Goal: Task Accomplishment & Management: Manage account settings

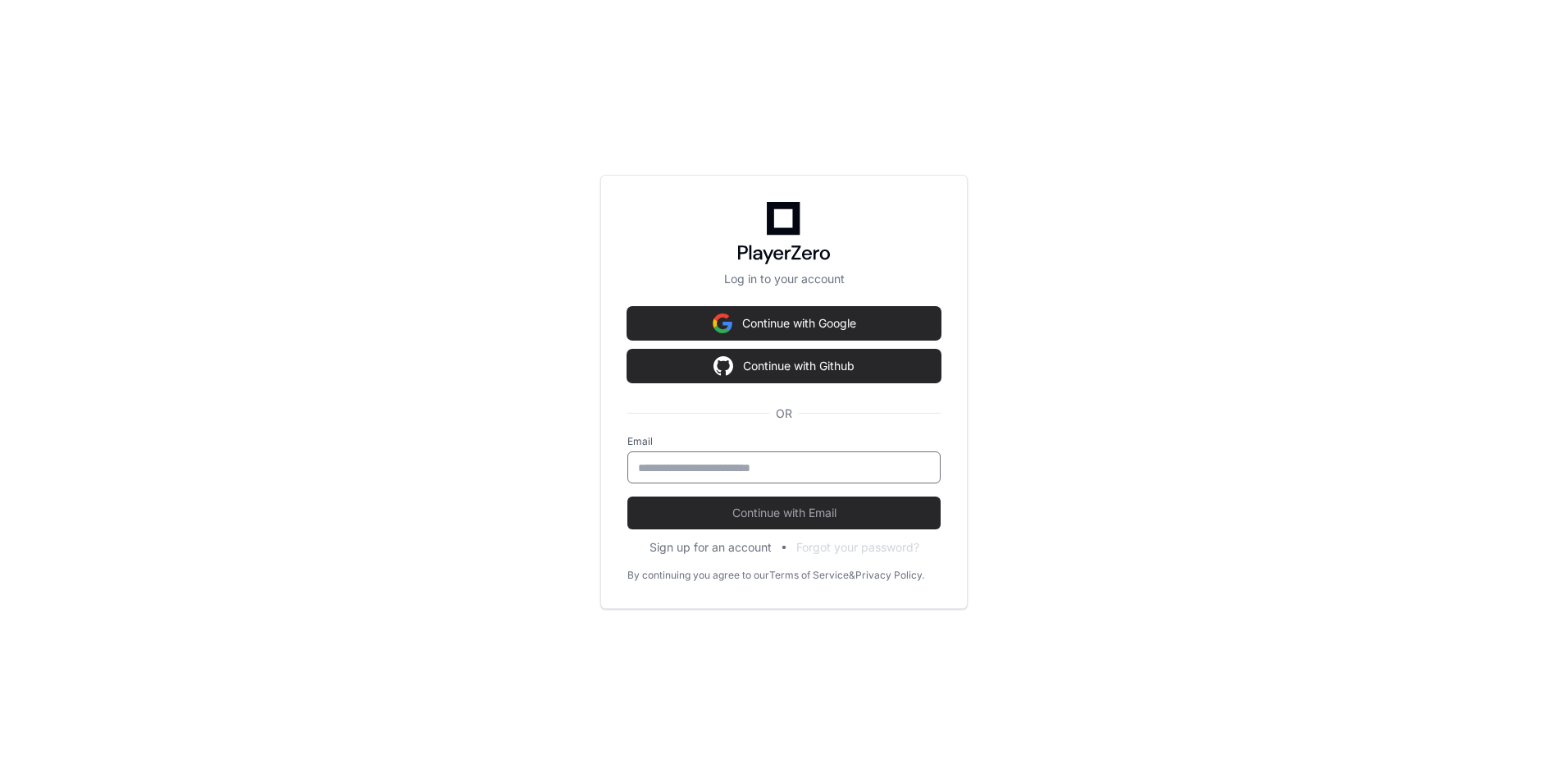
click at [751, 467] on input "email" at bounding box center [784, 467] width 292 height 16
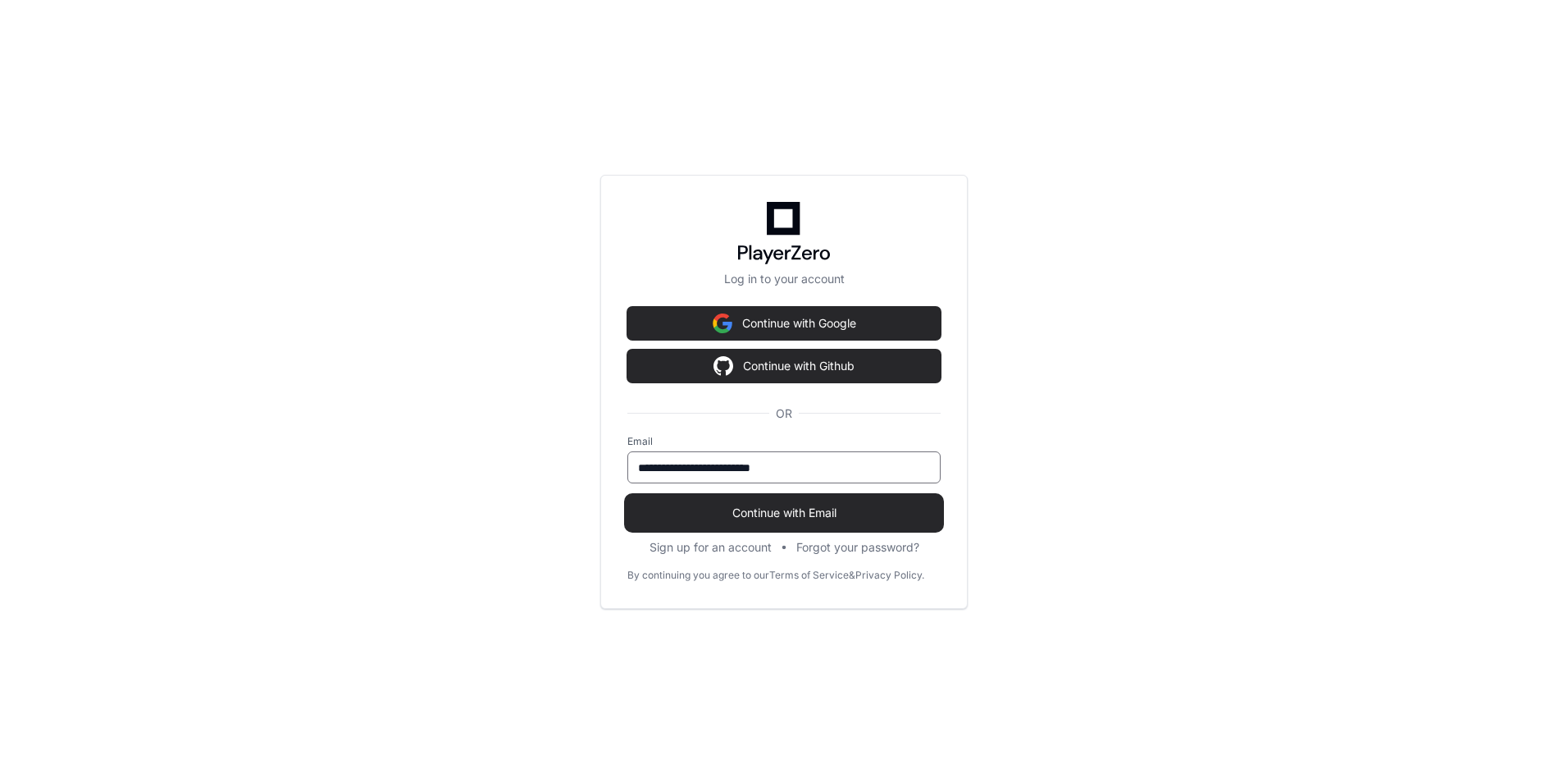
type input "**********"
click at [818, 506] on span "Continue with Email" at bounding box center [784, 513] width 314 height 16
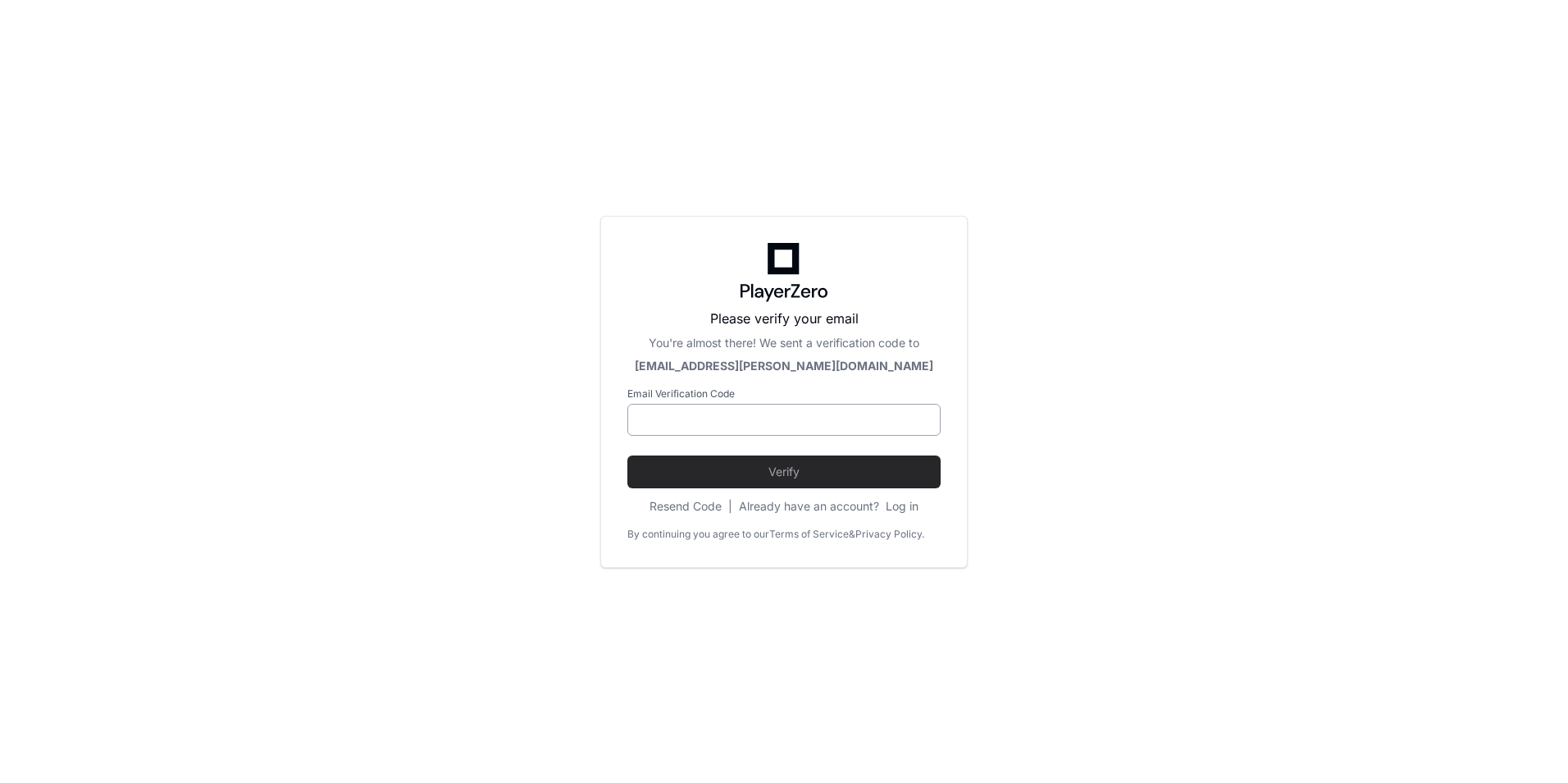
click at [803, 429] on div at bounding box center [784, 419] width 314 height 32
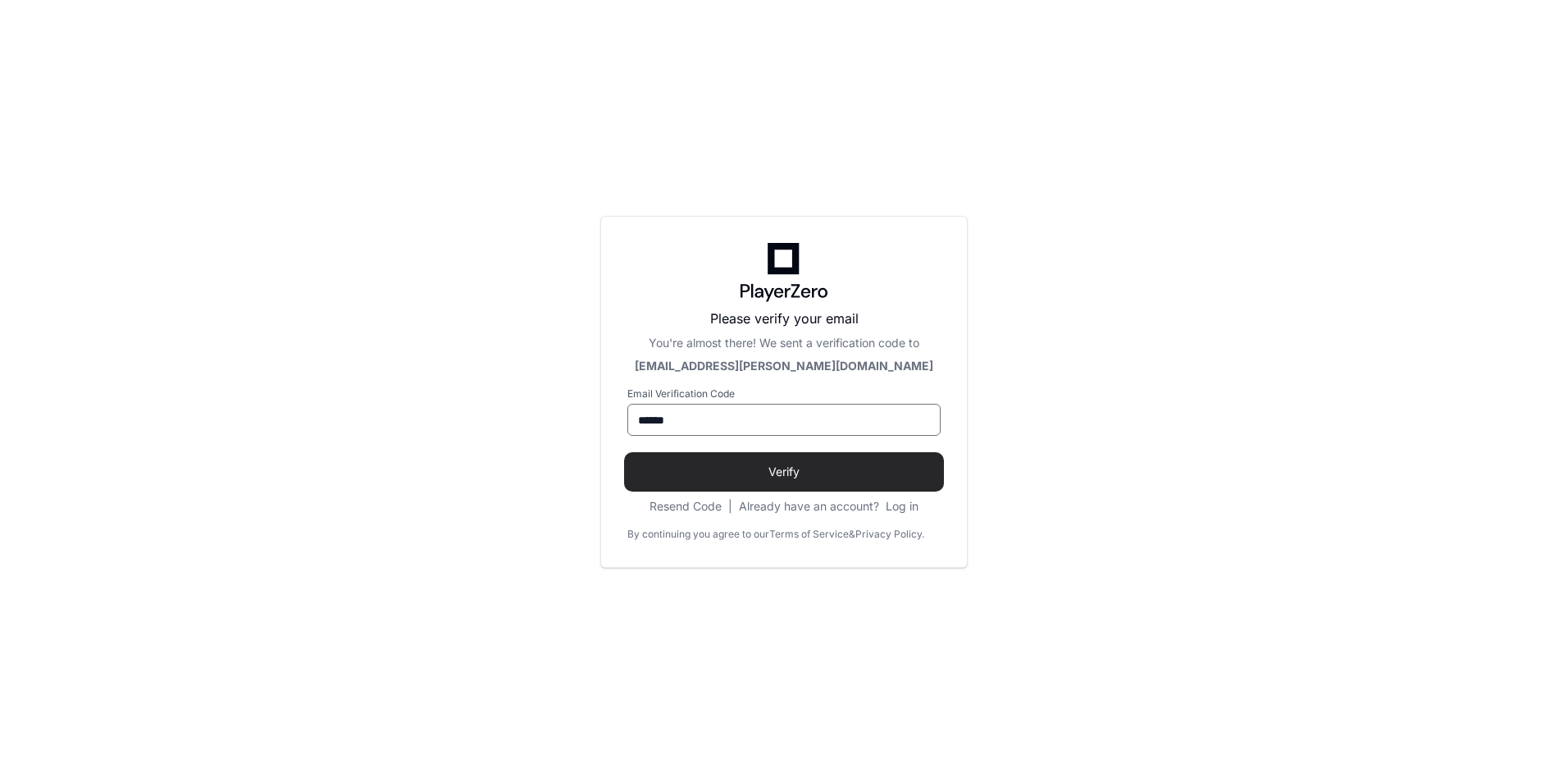
type input "******"
click at [793, 461] on button "Verify" at bounding box center [784, 472] width 314 height 33
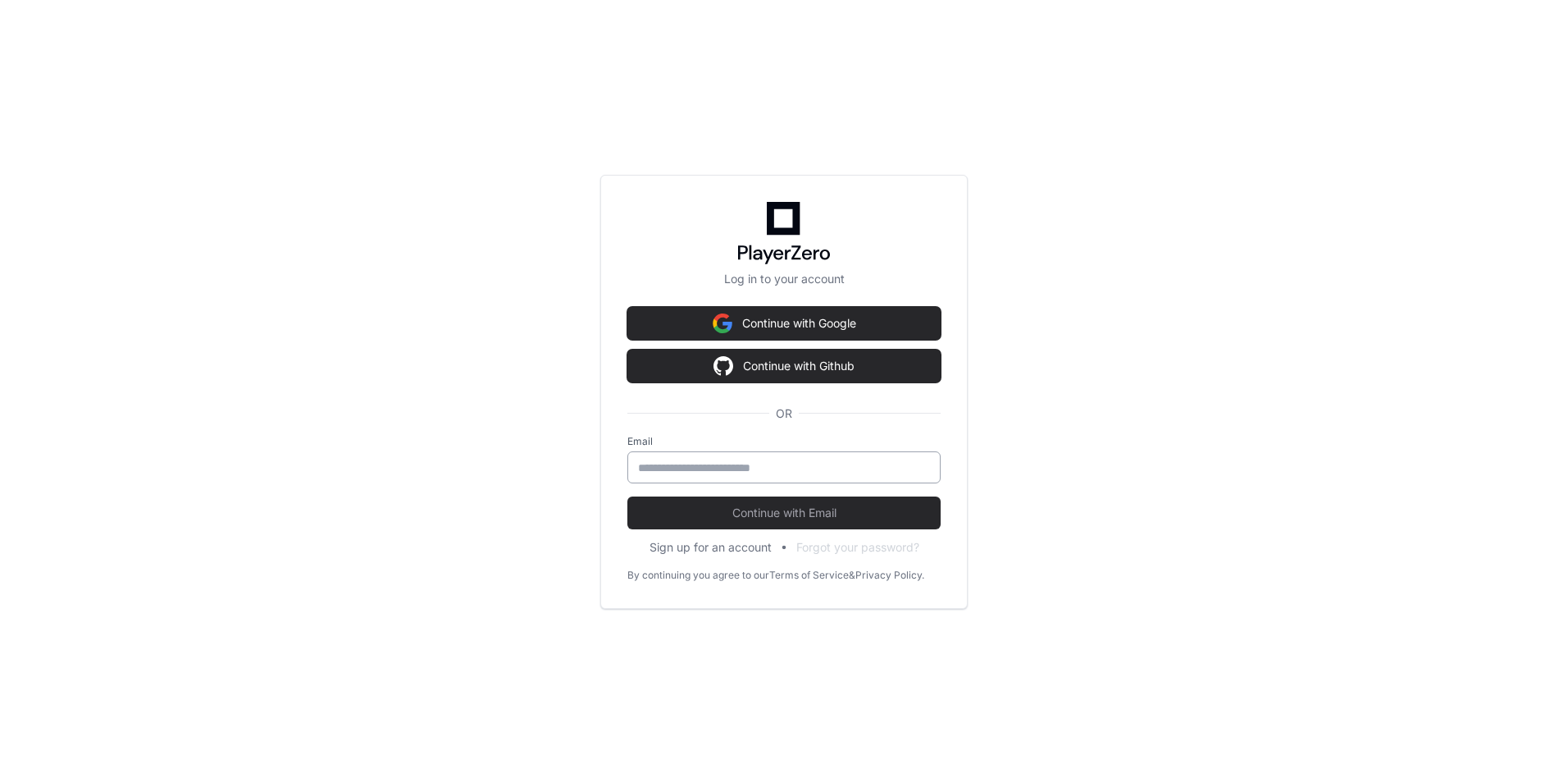
click at [894, 461] on input "email" at bounding box center [784, 467] width 292 height 16
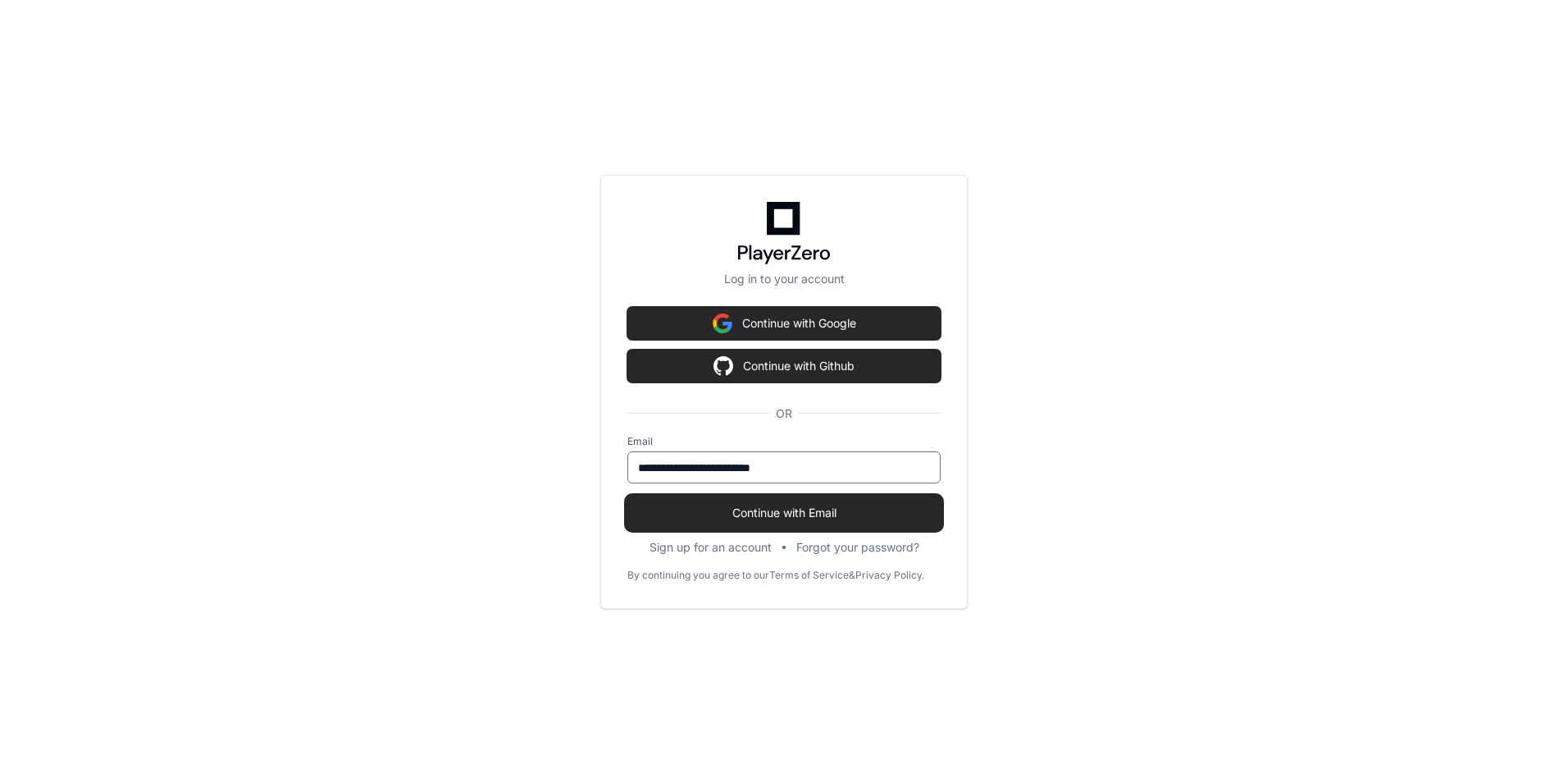
type input "**********"
click at [627, 496] on button "Continue with Email" at bounding box center [784, 513] width 314 height 33
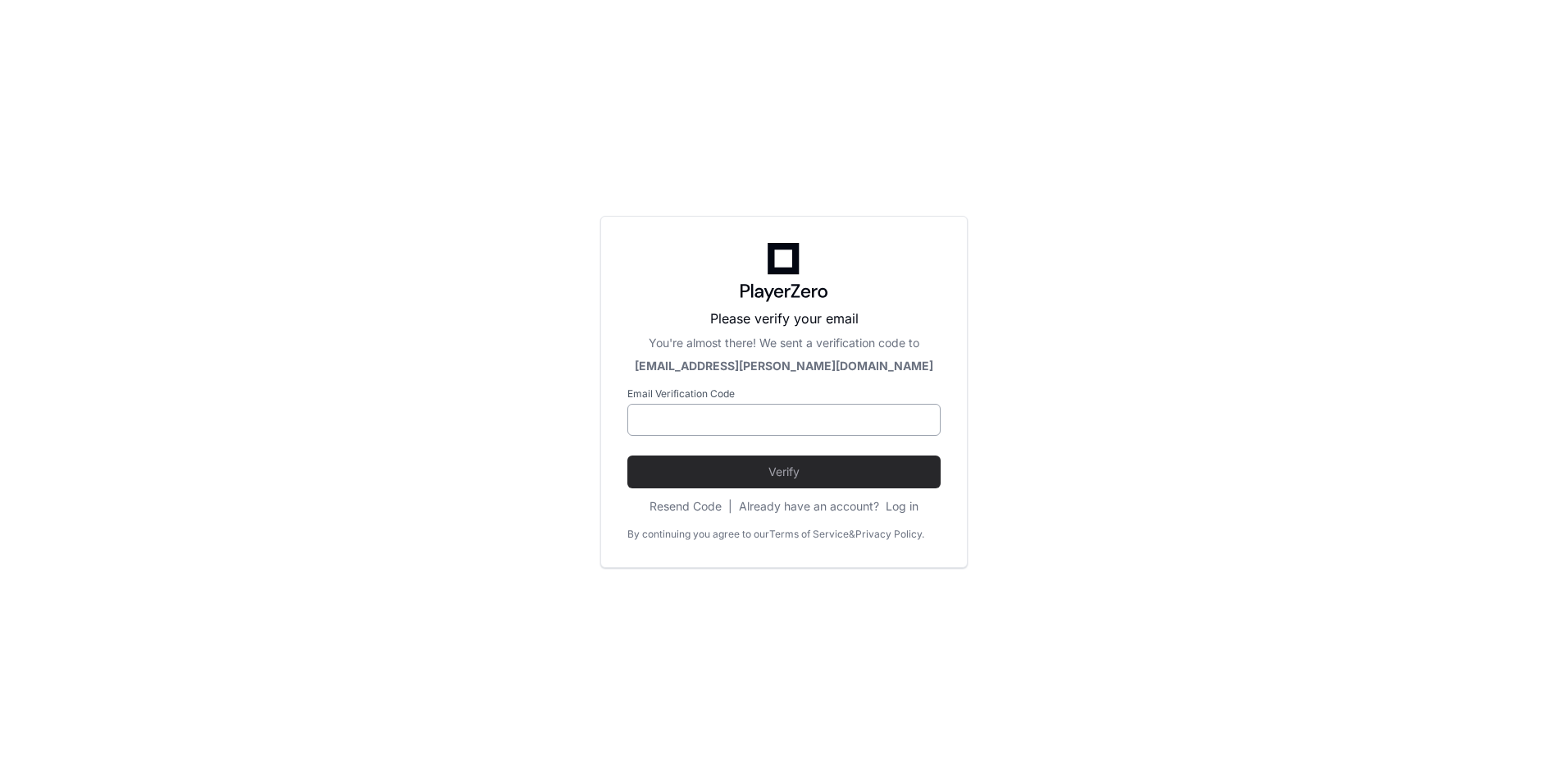
click at [755, 416] on input at bounding box center [784, 420] width 292 height 16
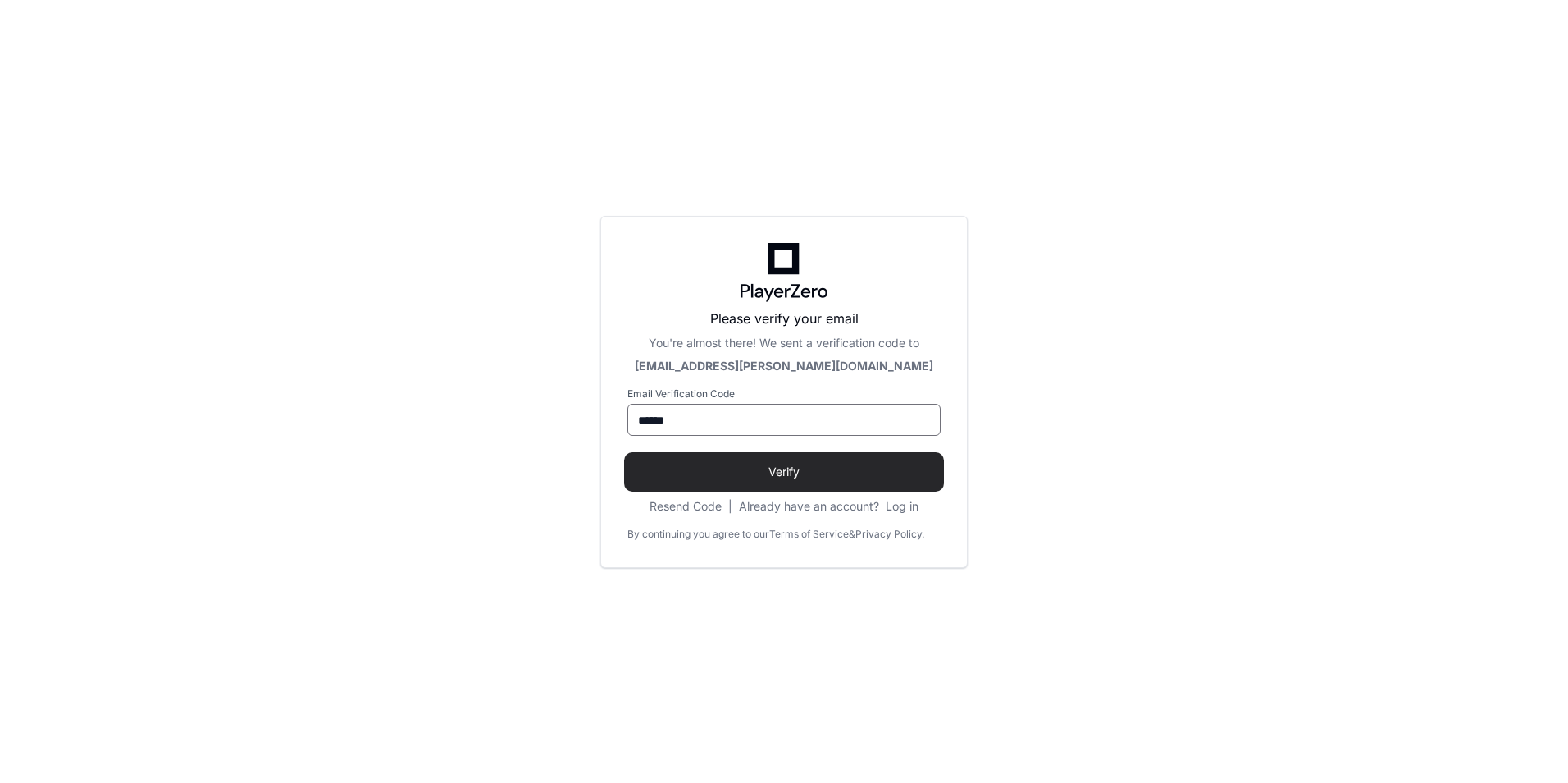
type input "******"
click at [805, 462] on button "Verify" at bounding box center [784, 472] width 314 height 33
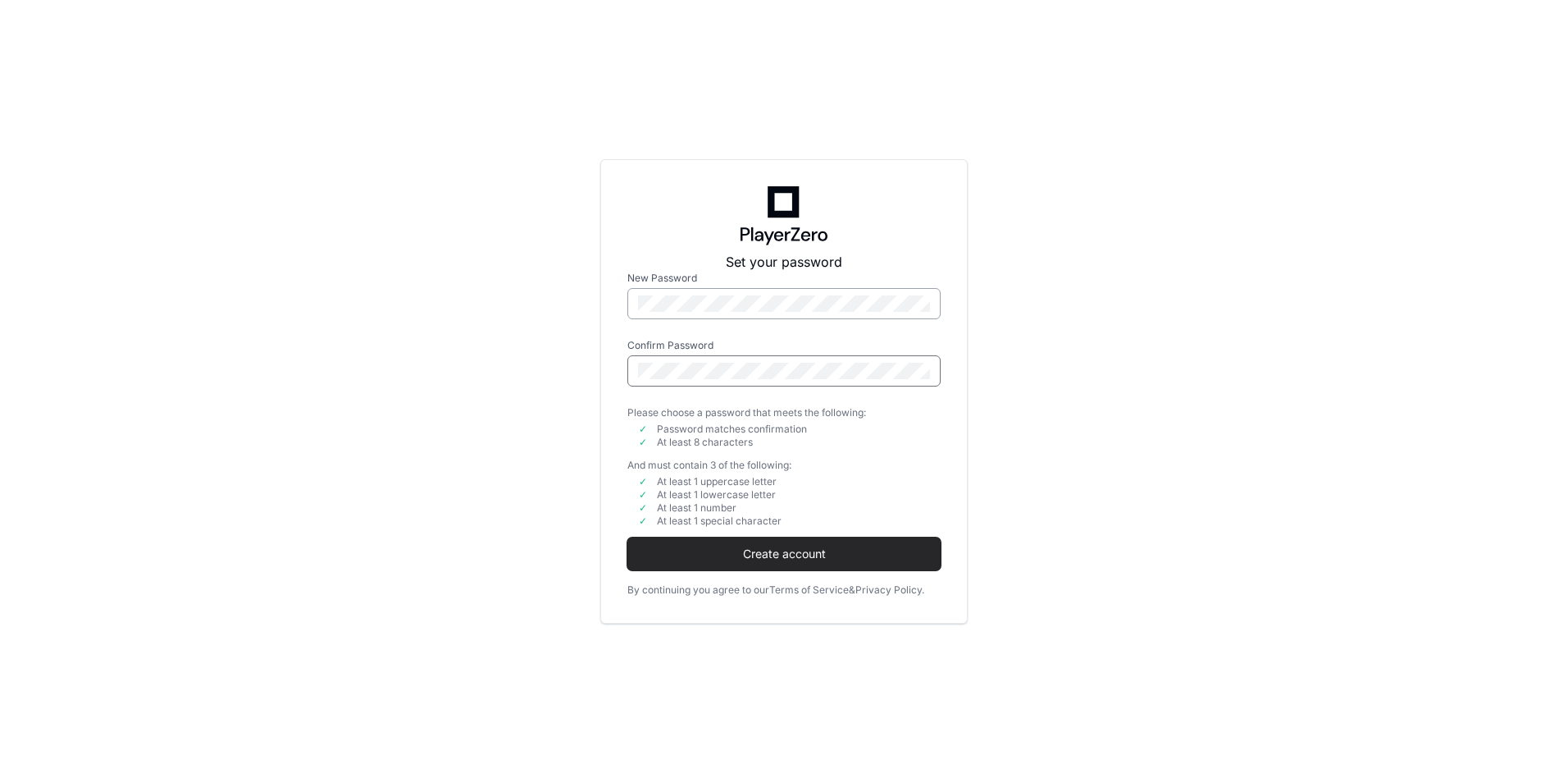
click at [627, 538] on button "Create account" at bounding box center [784, 554] width 314 height 33
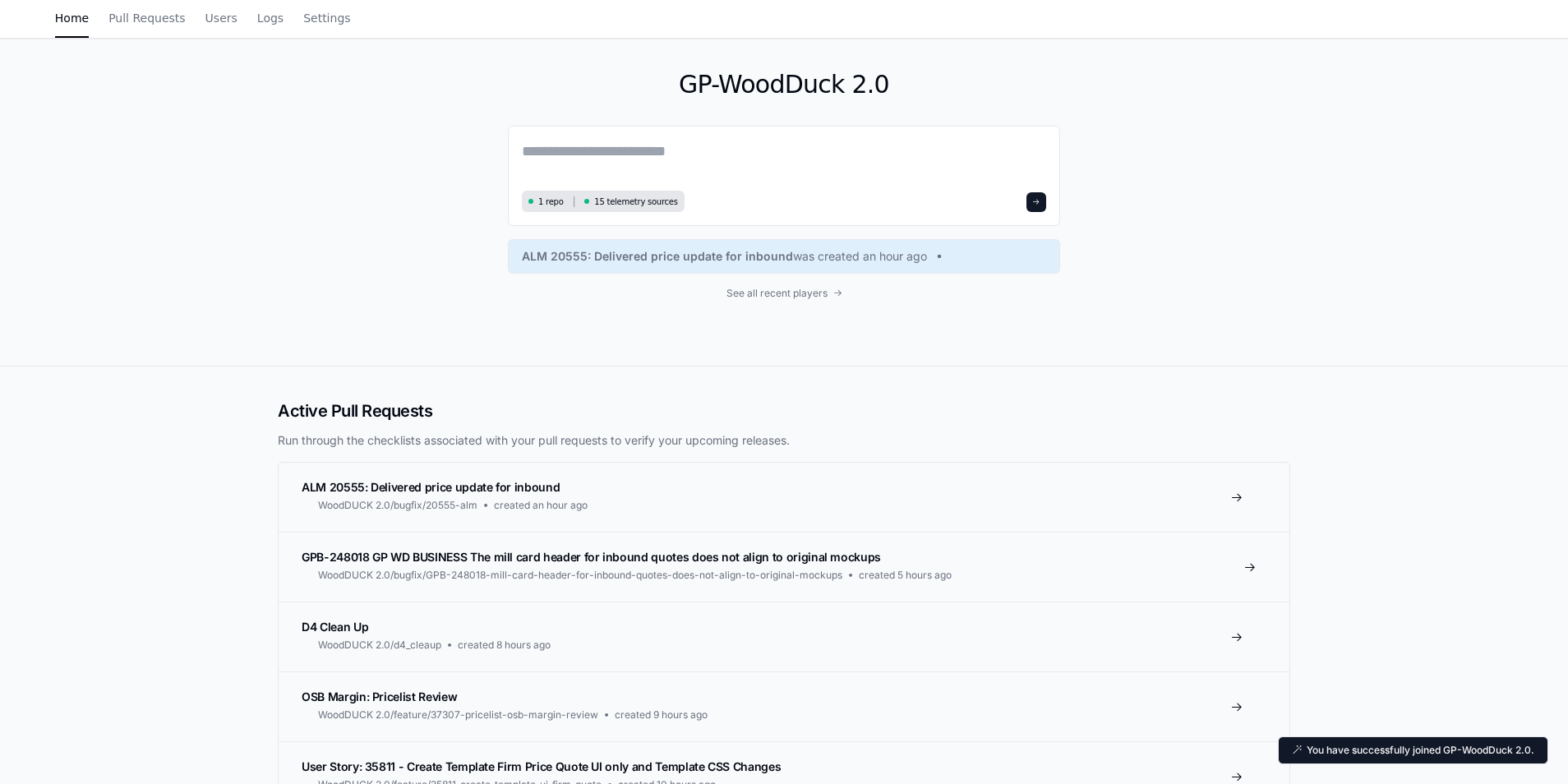
scroll to position [82, 0]
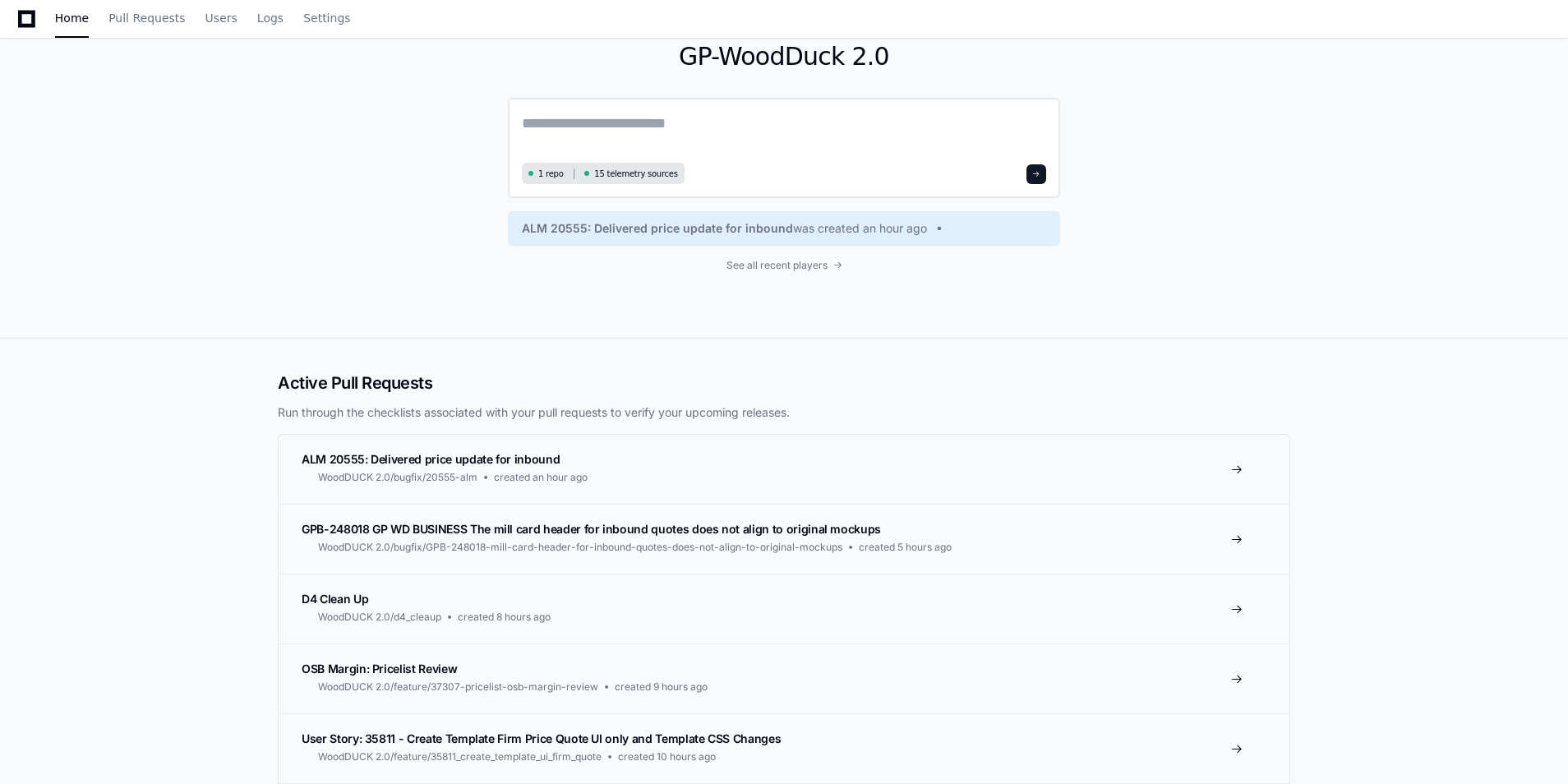
click at [661, 133] on textarea at bounding box center [784, 135] width 524 height 46
drag, startPoint x: 687, startPoint y: 57, endPoint x: 885, endPoint y: 61, distance: 198.0
click at [885, 61] on h1 "GP-WoodDuck 2.0" at bounding box center [783, 56] width 552 height 30
click at [698, 122] on textarea at bounding box center [784, 135] width 524 height 46
click at [211, 21] on span "Users" at bounding box center [220, 18] width 32 height 10
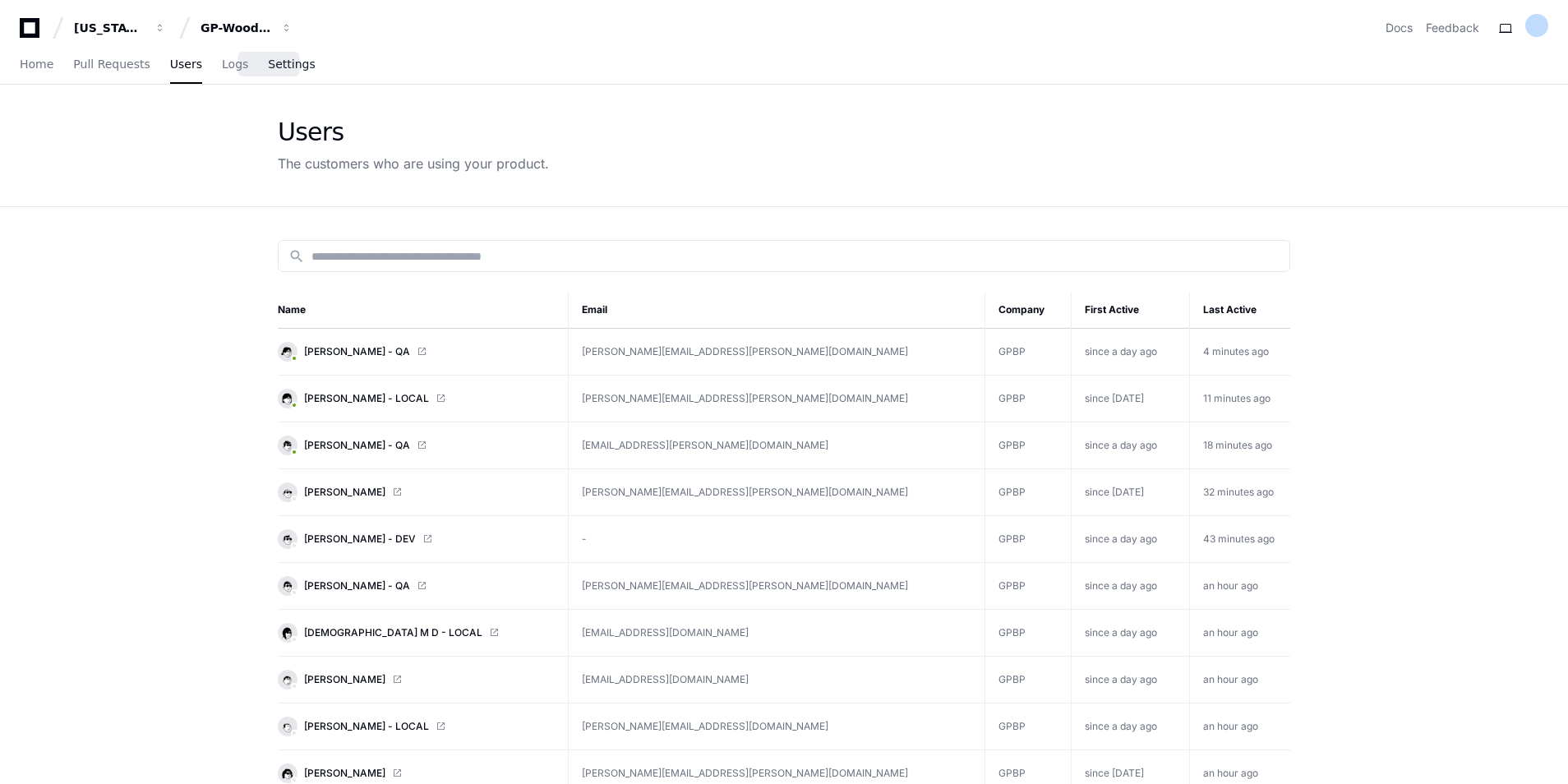
click at [268, 68] on span "Settings" at bounding box center [291, 64] width 46 height 10
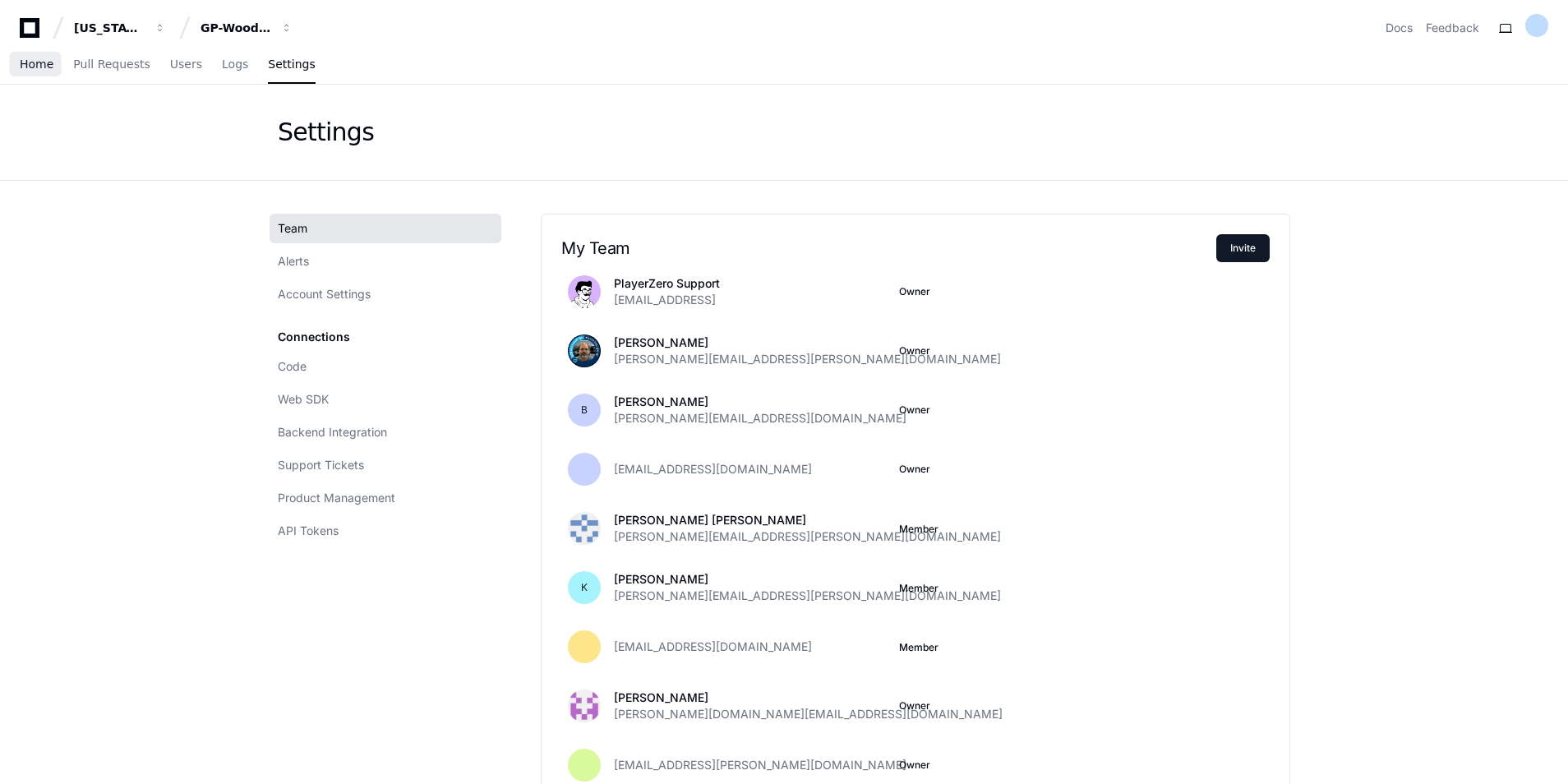
click at [27, 63] on span "Home" at bounding box center [36, 64] width 34 height 10
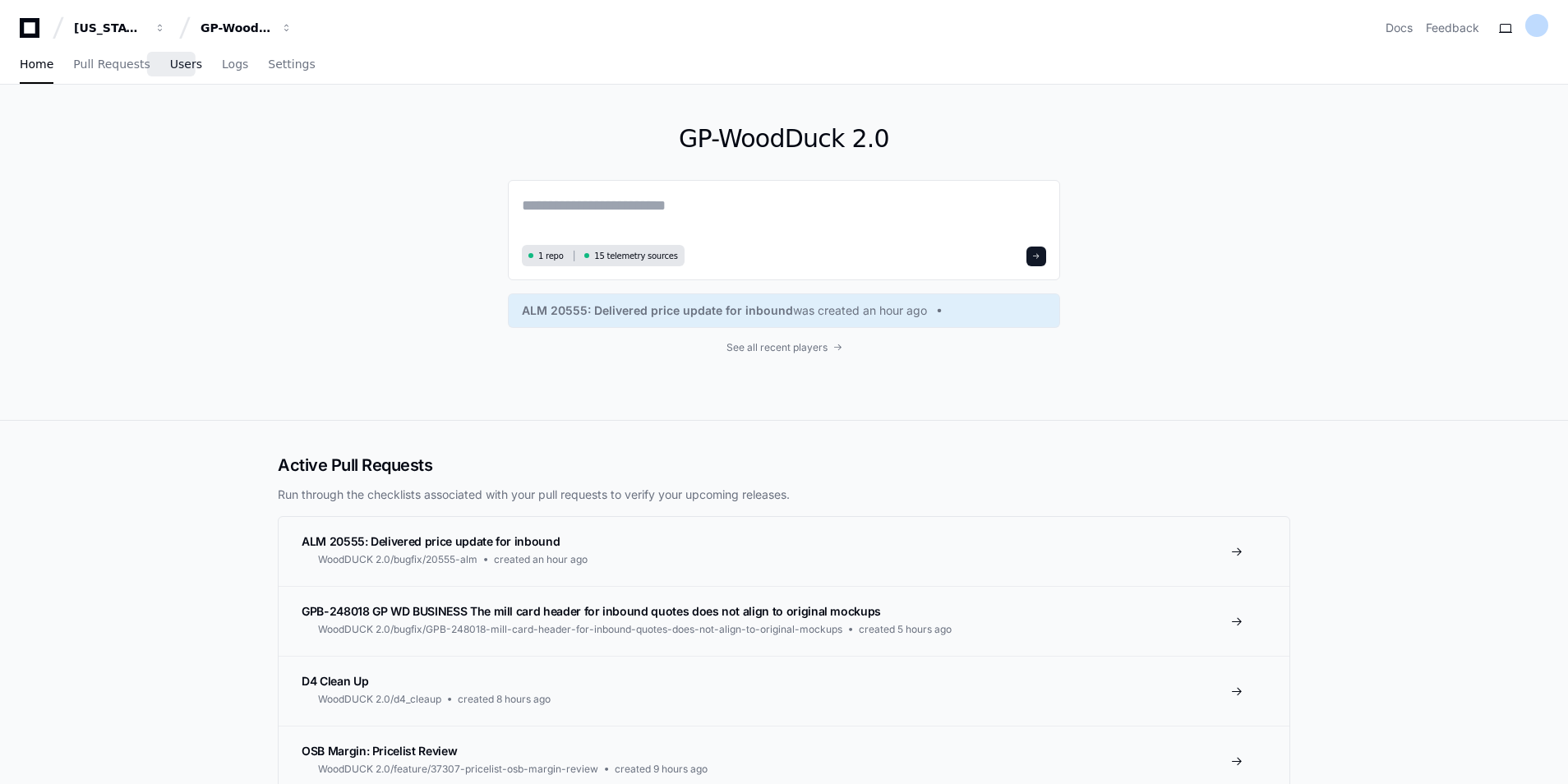
click at [172, 69] on span "Users" at bounding box center [186, 64] width 32 height 10
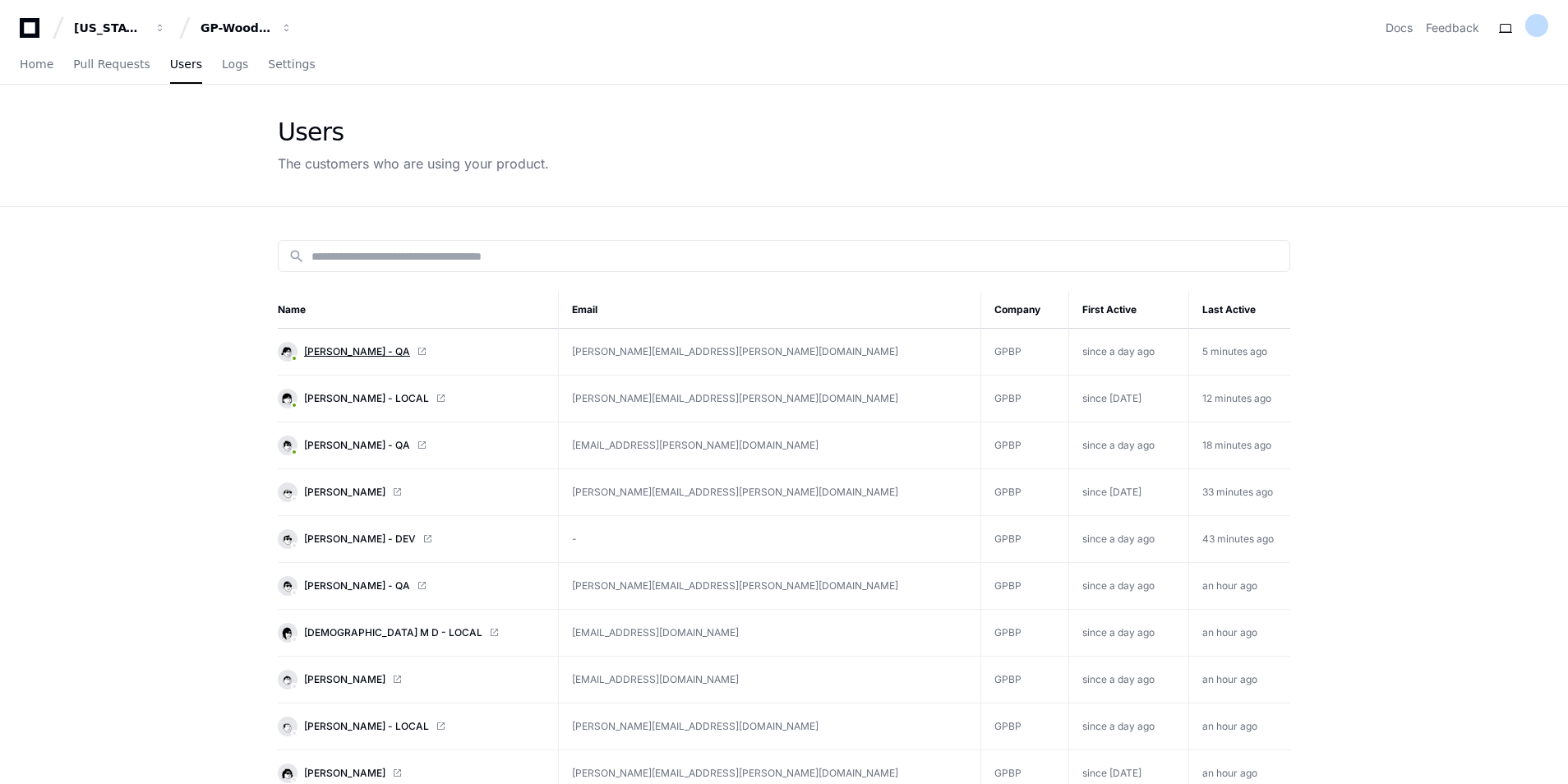
click at [359, 353] on span "[PERSON_NAME] - QA" at bounding box center [357, 352] width 106 height 14
click at [44, 67] on span "Home" at bounding box center [36, 64] width 34 height 10
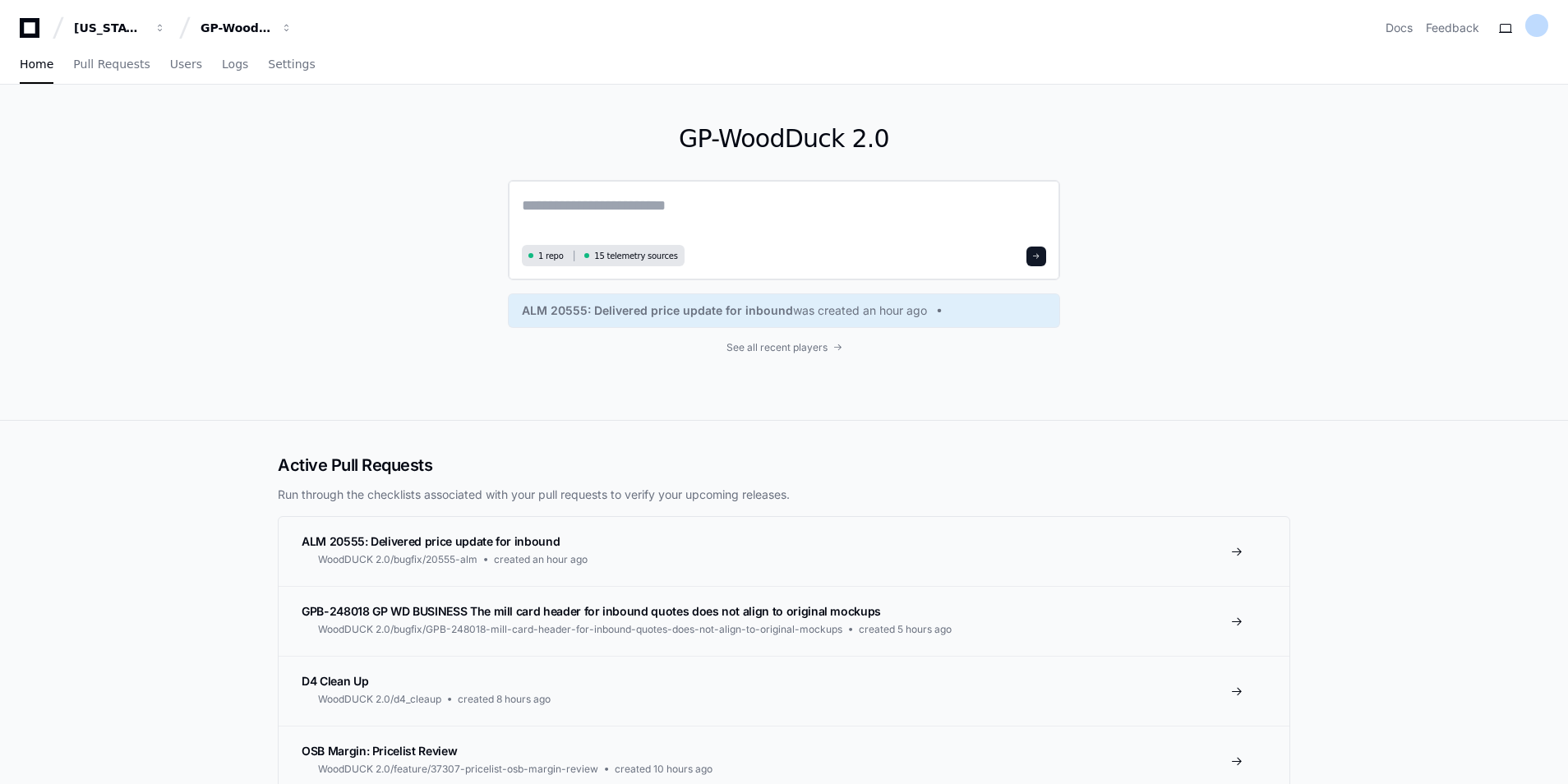
click at [679, 201] on textarea at bounding box center [784, 218] width 524 height 46
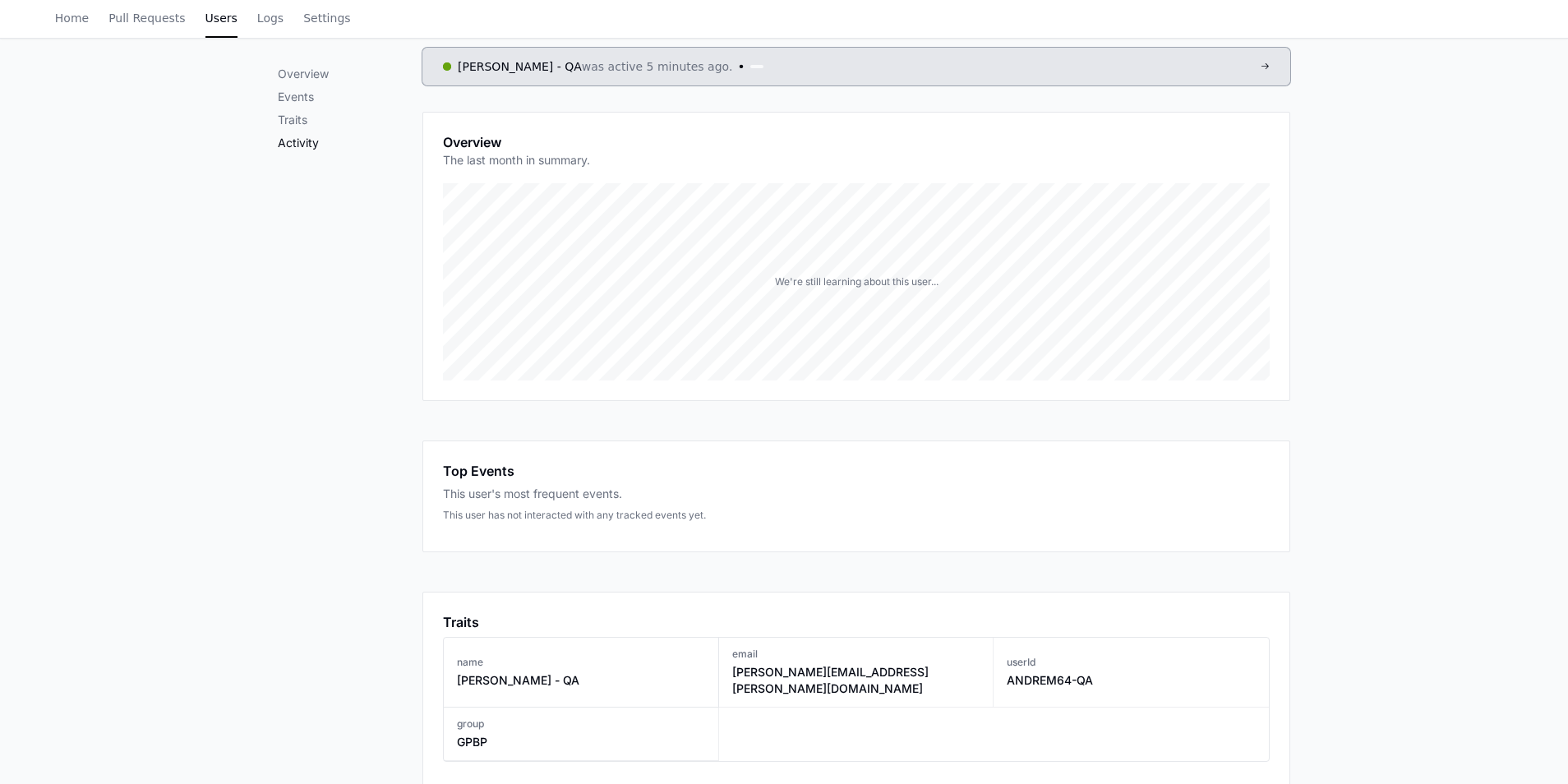
scroll to position [205, 0]
click at [300, 94] on p "Events" at bounding box center [350, 97] width 145 height 16
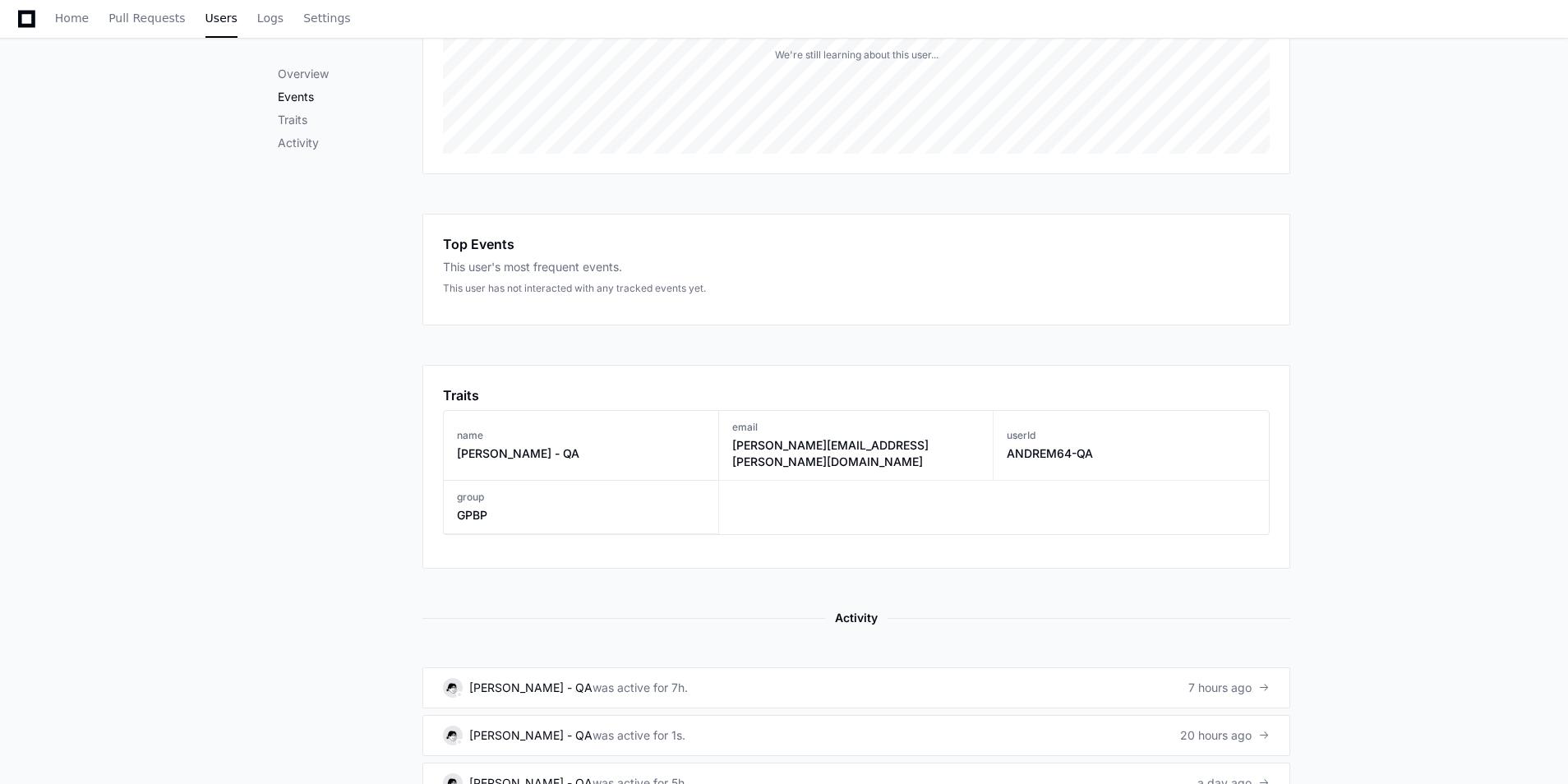
scroll to position [616, 0]
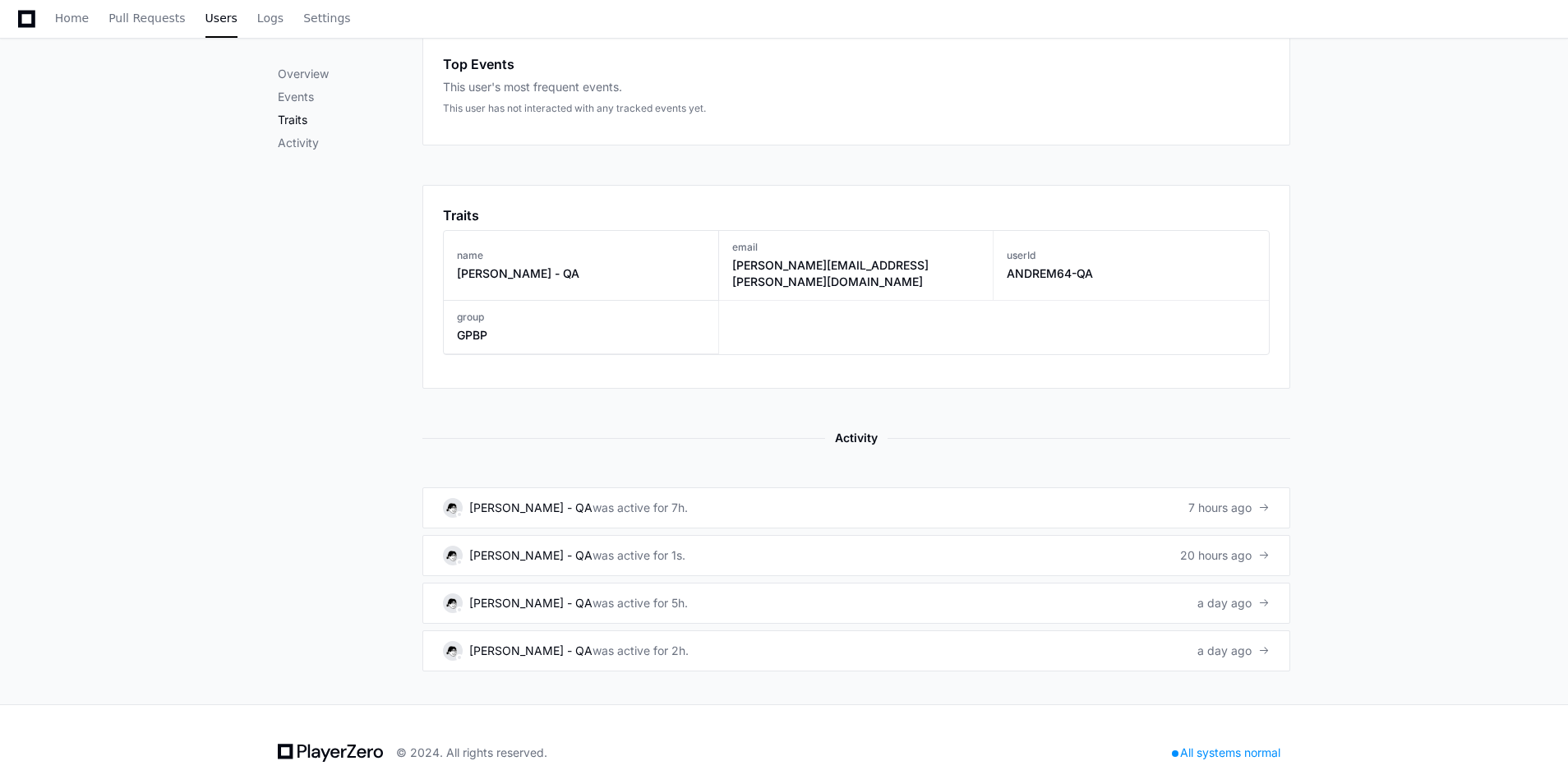
click at [305, 127] on p "Traits" at bounding box center [350, 120] width 145 height 16
click at [299, 142] on p "Activity" at bounding box center [350, 142] width 145 height 16
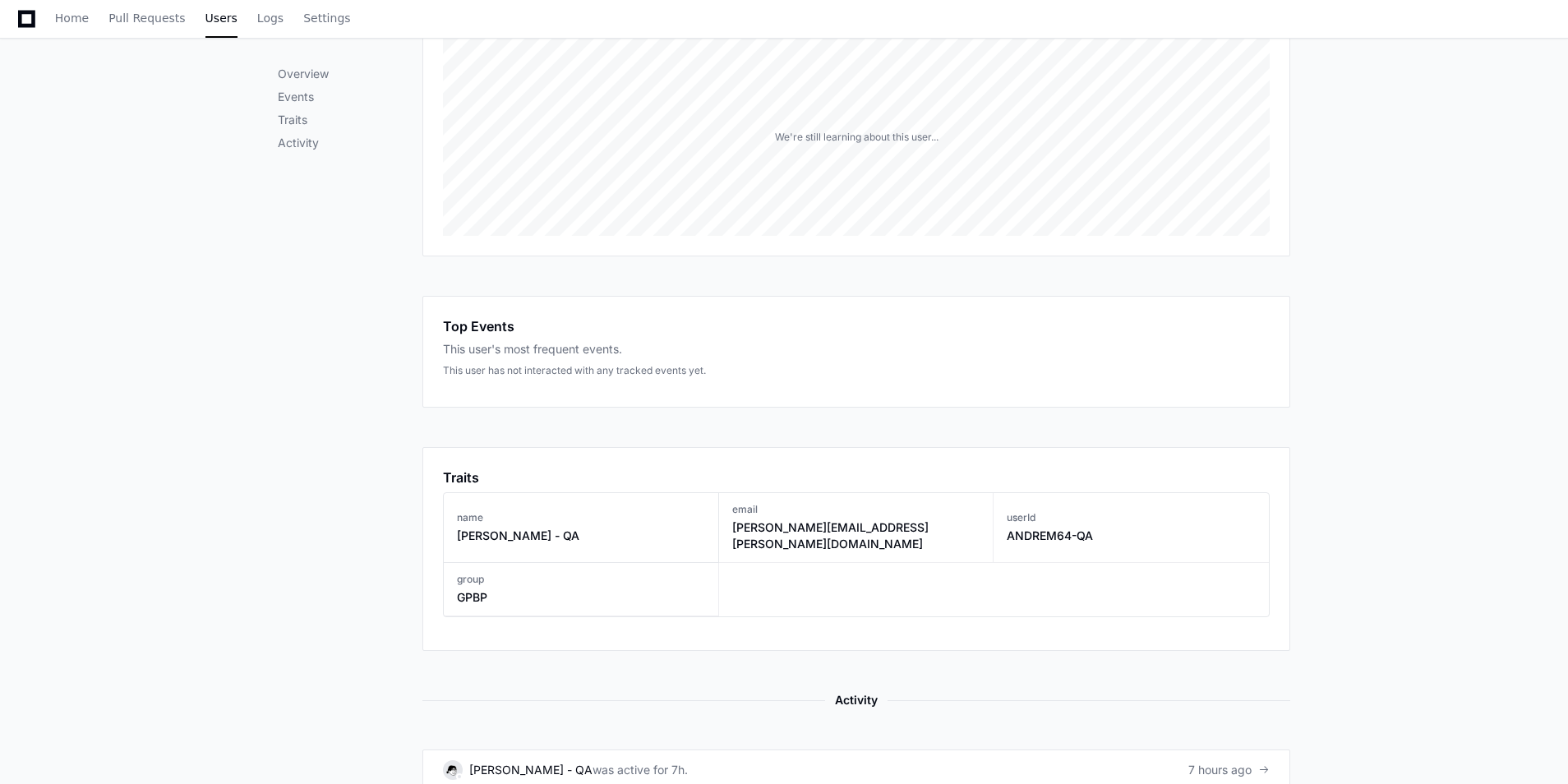
scroll to position [41, 0]
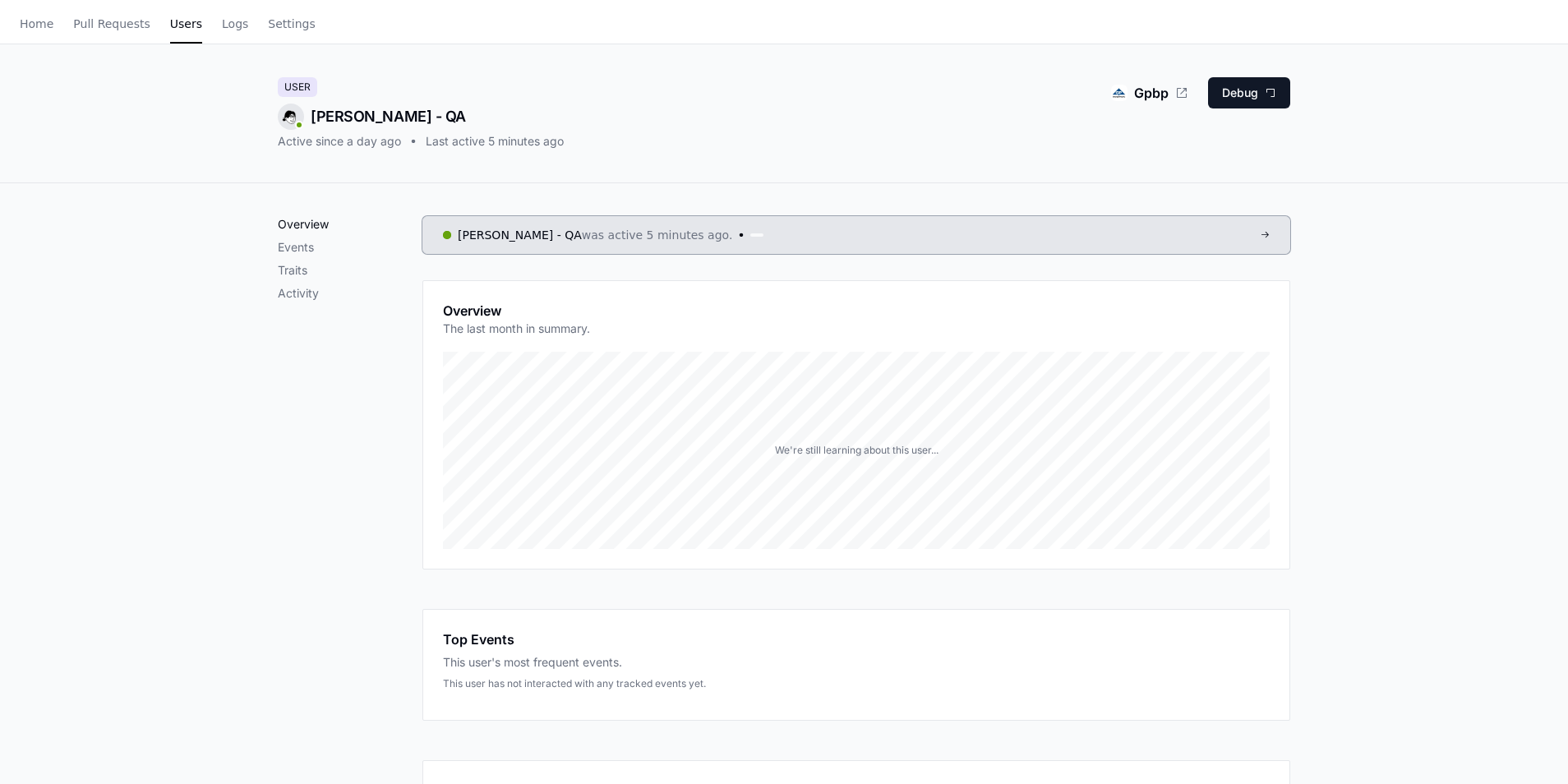
click at [302, 219] on p "Overview" at bounding box center [350, 224] width 145 height 16
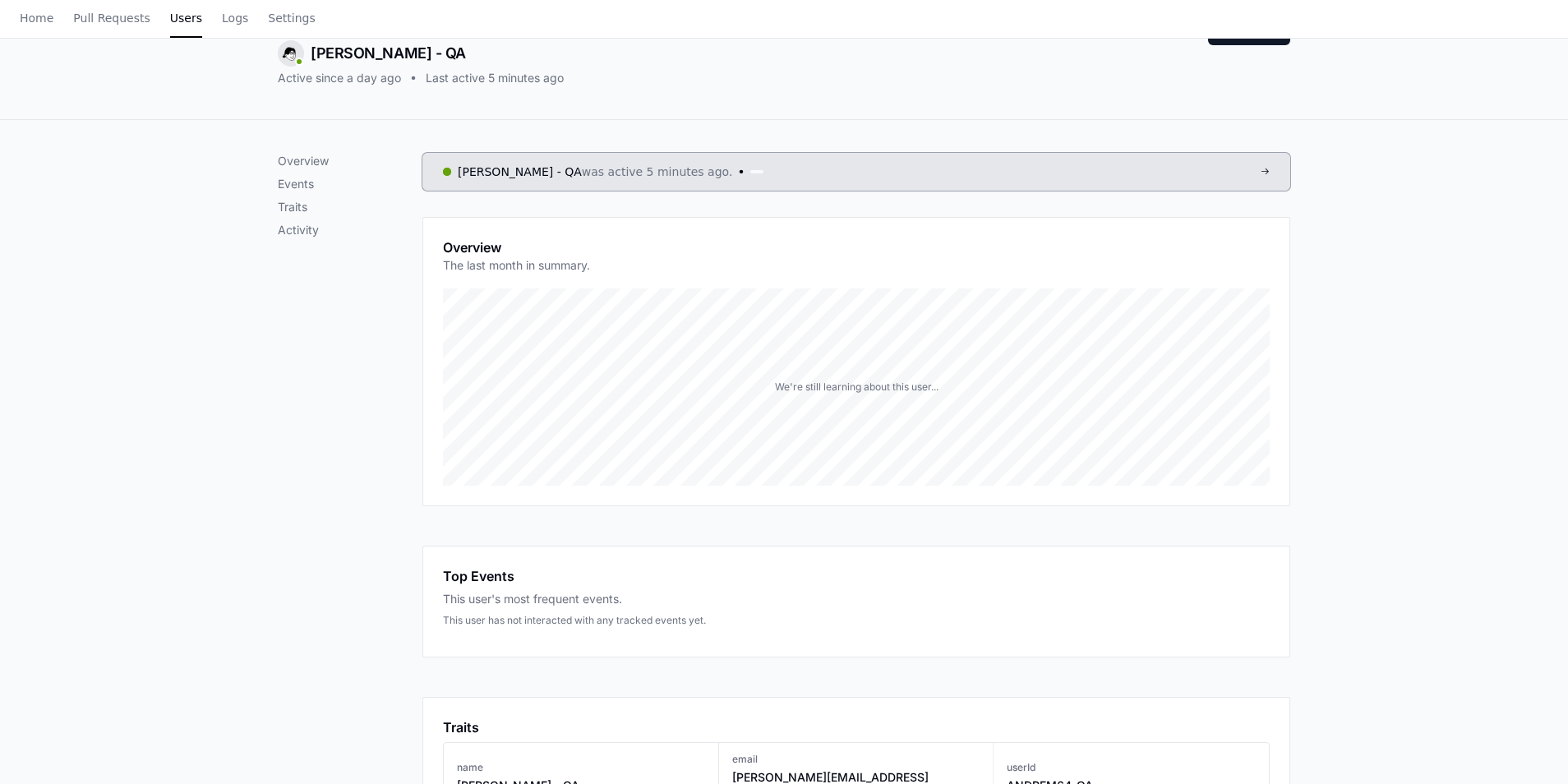
scroll to position [0, 0]
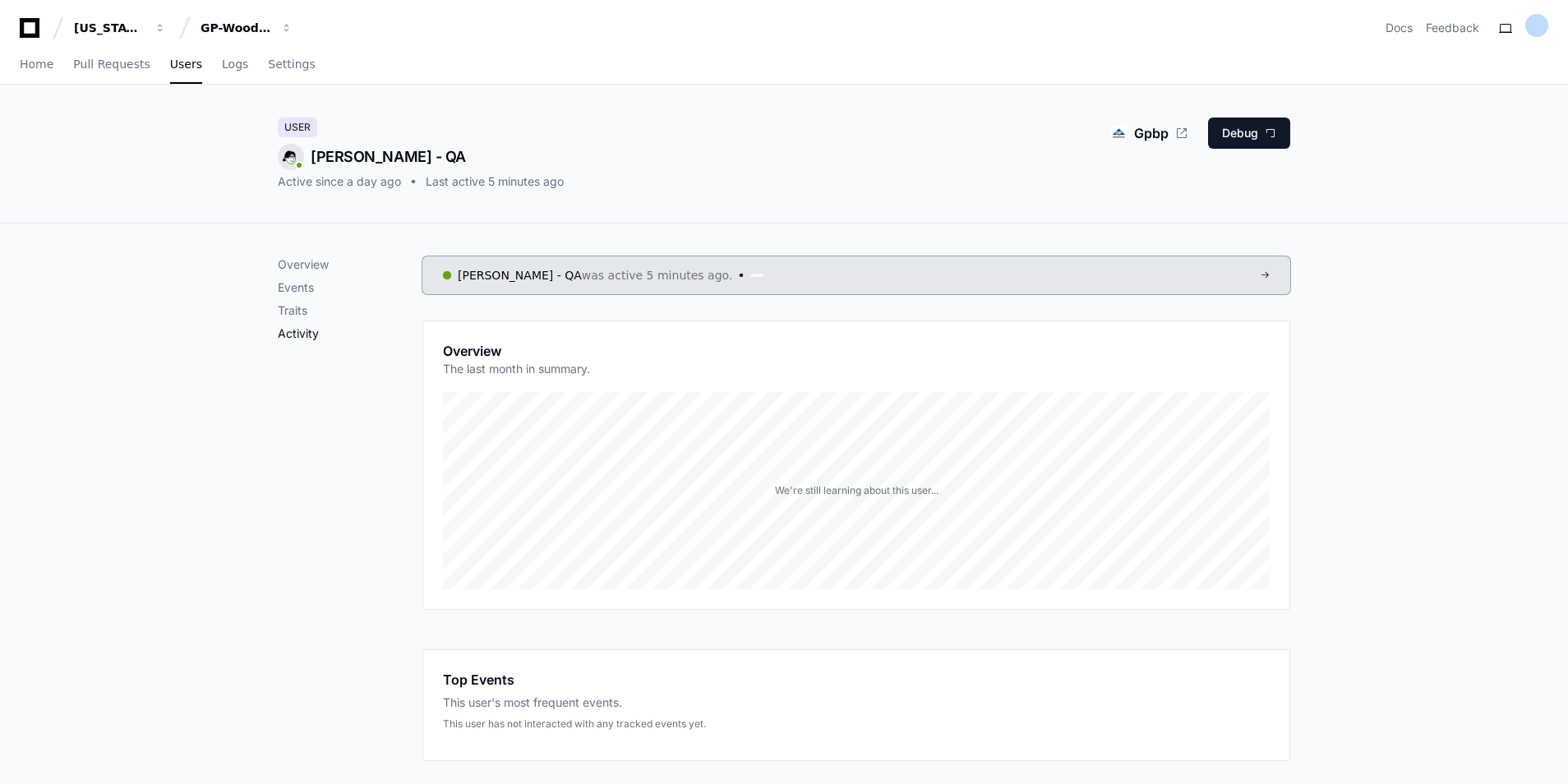
click at [306, 332] on p "Activity" at bounding box center [350, 334] width 145 height 16
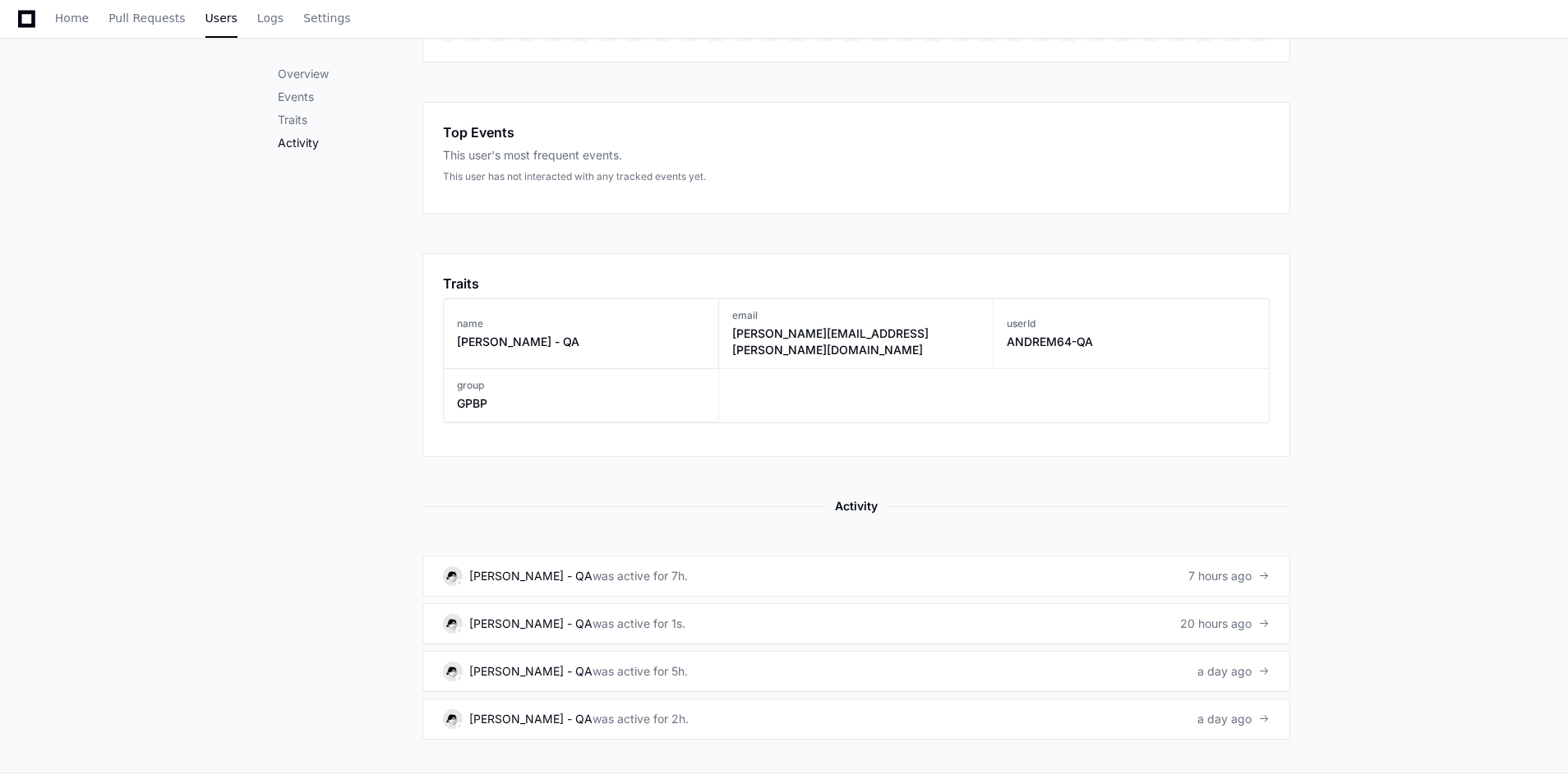
scroll to position [616, 0]
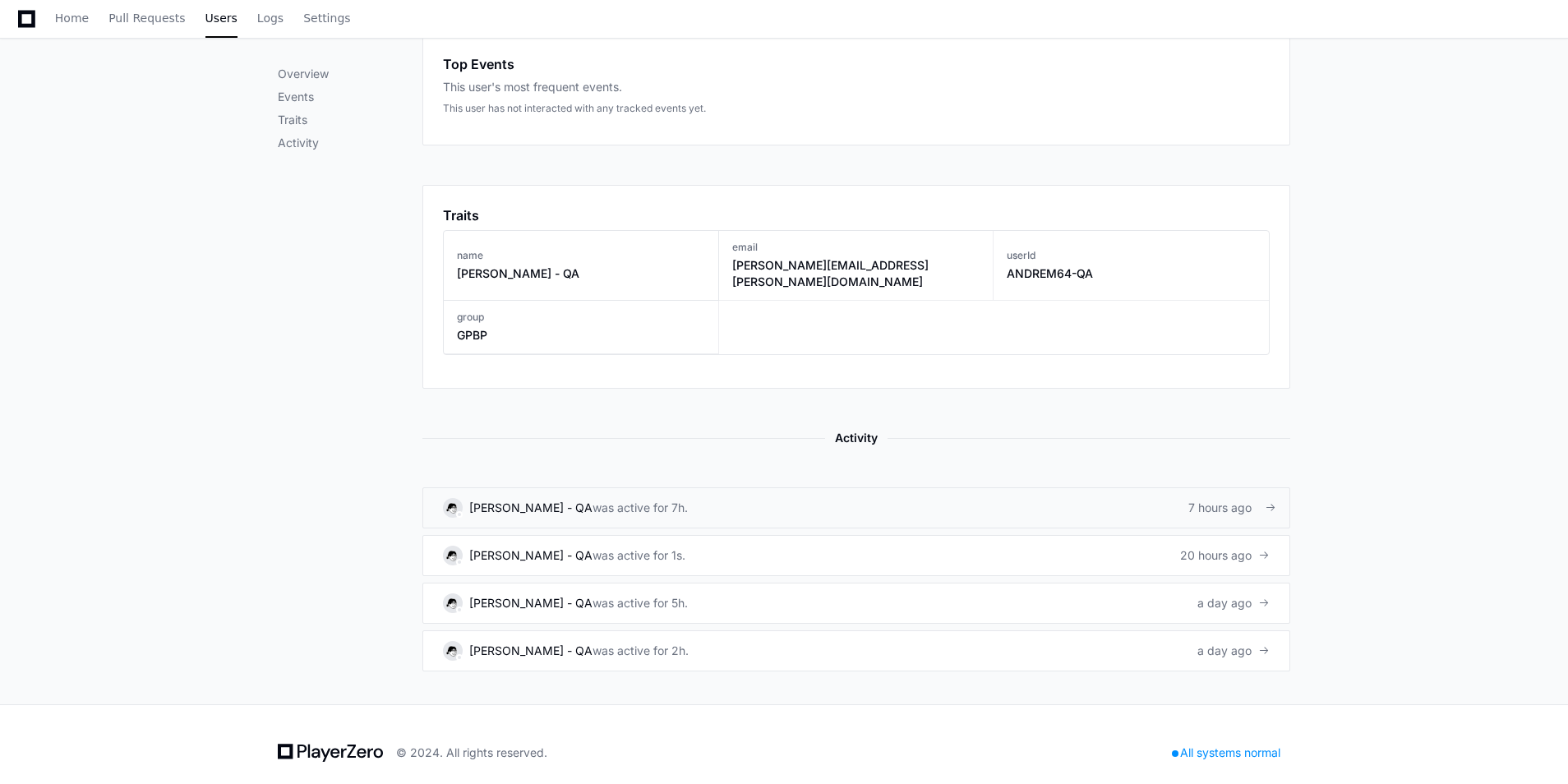
click at [660, 500] on div "was active for 7h." at bounding box center [640, 508] width 96 height 16
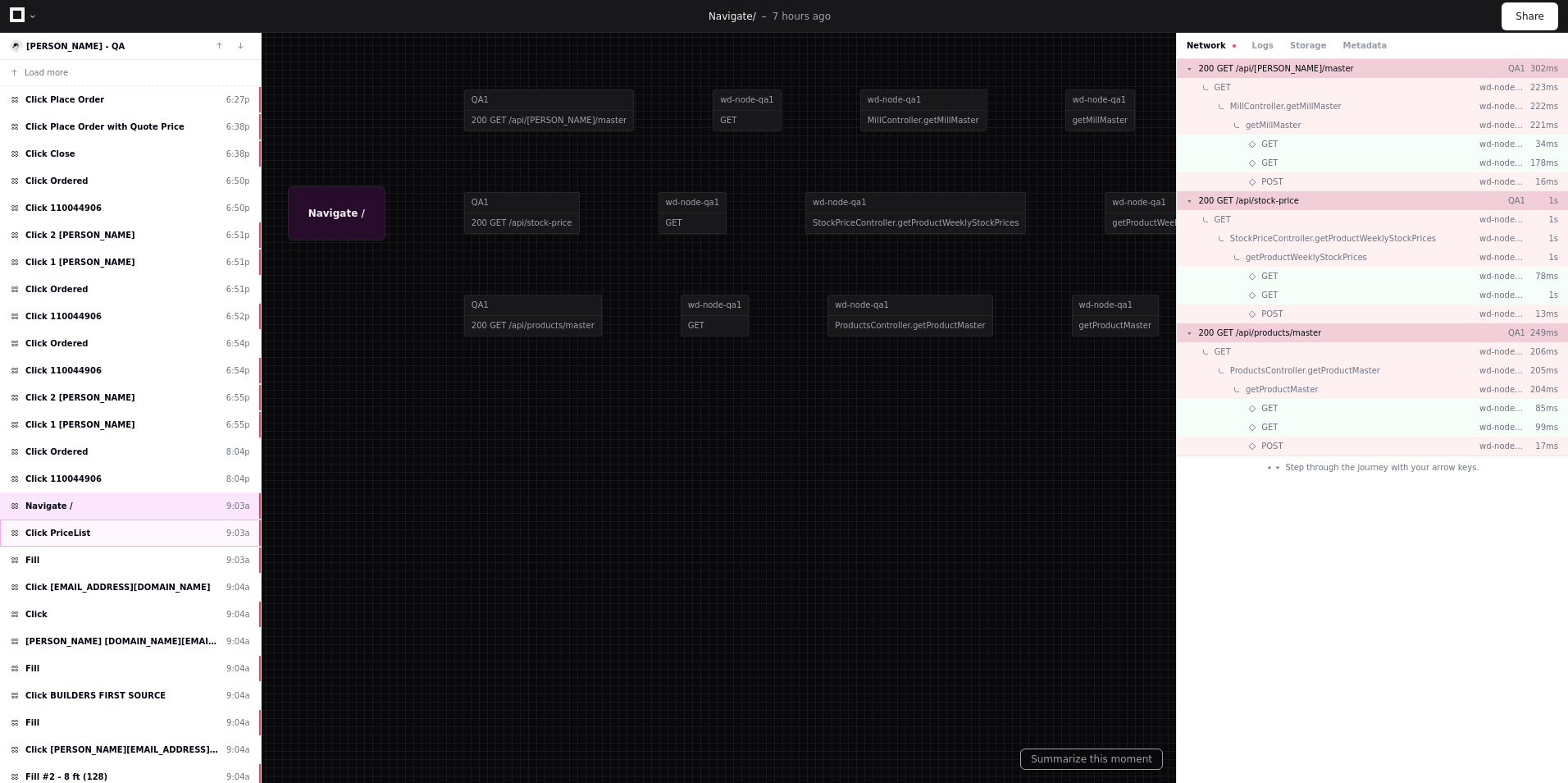
click at [46, 531] on span "Click PriceList" at bounding box center [57, 533] width 65 height 13
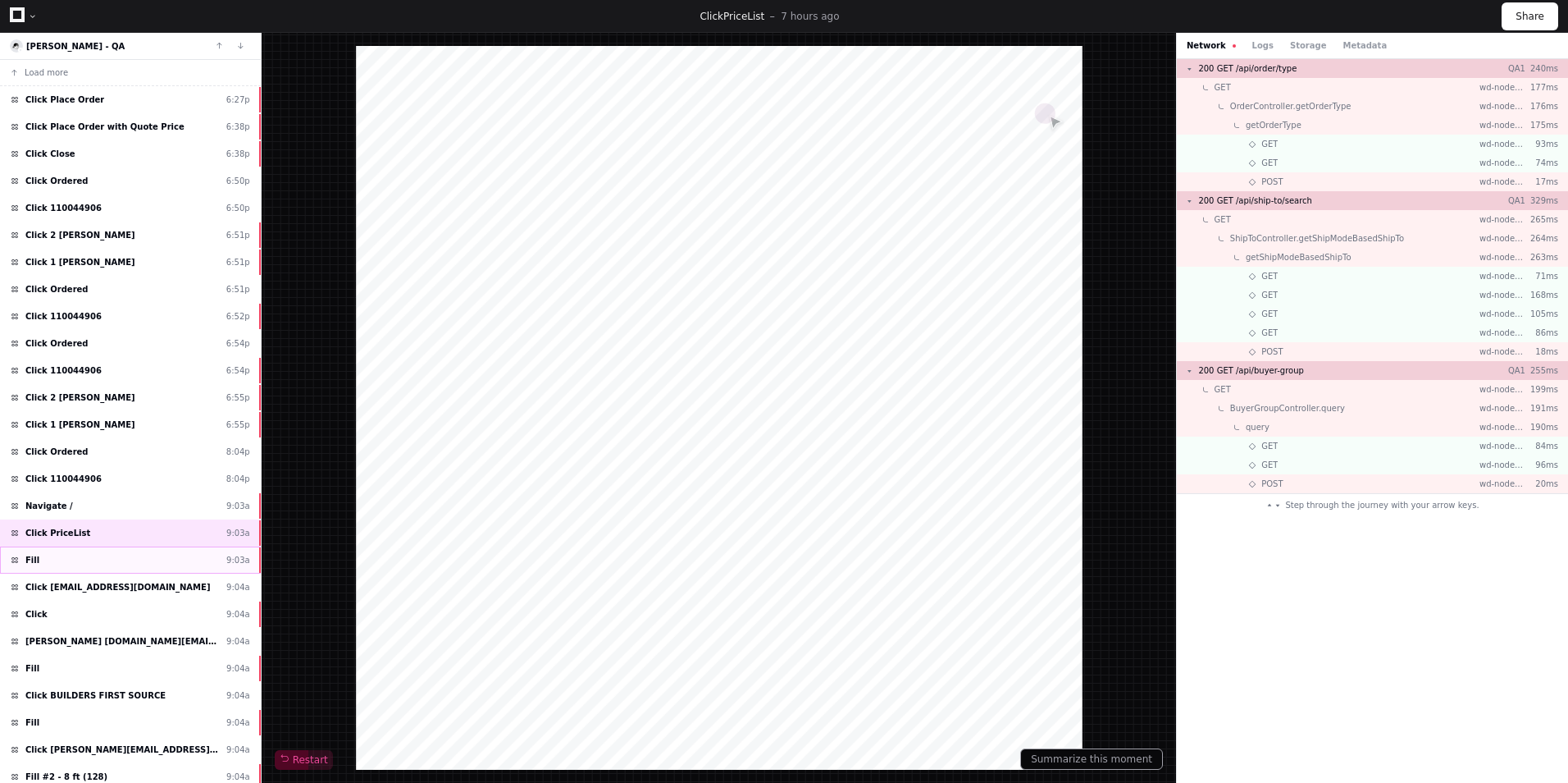
click at [37, 556] on span "Fill ​" at bounding box center [34, 560] width 17 height 13
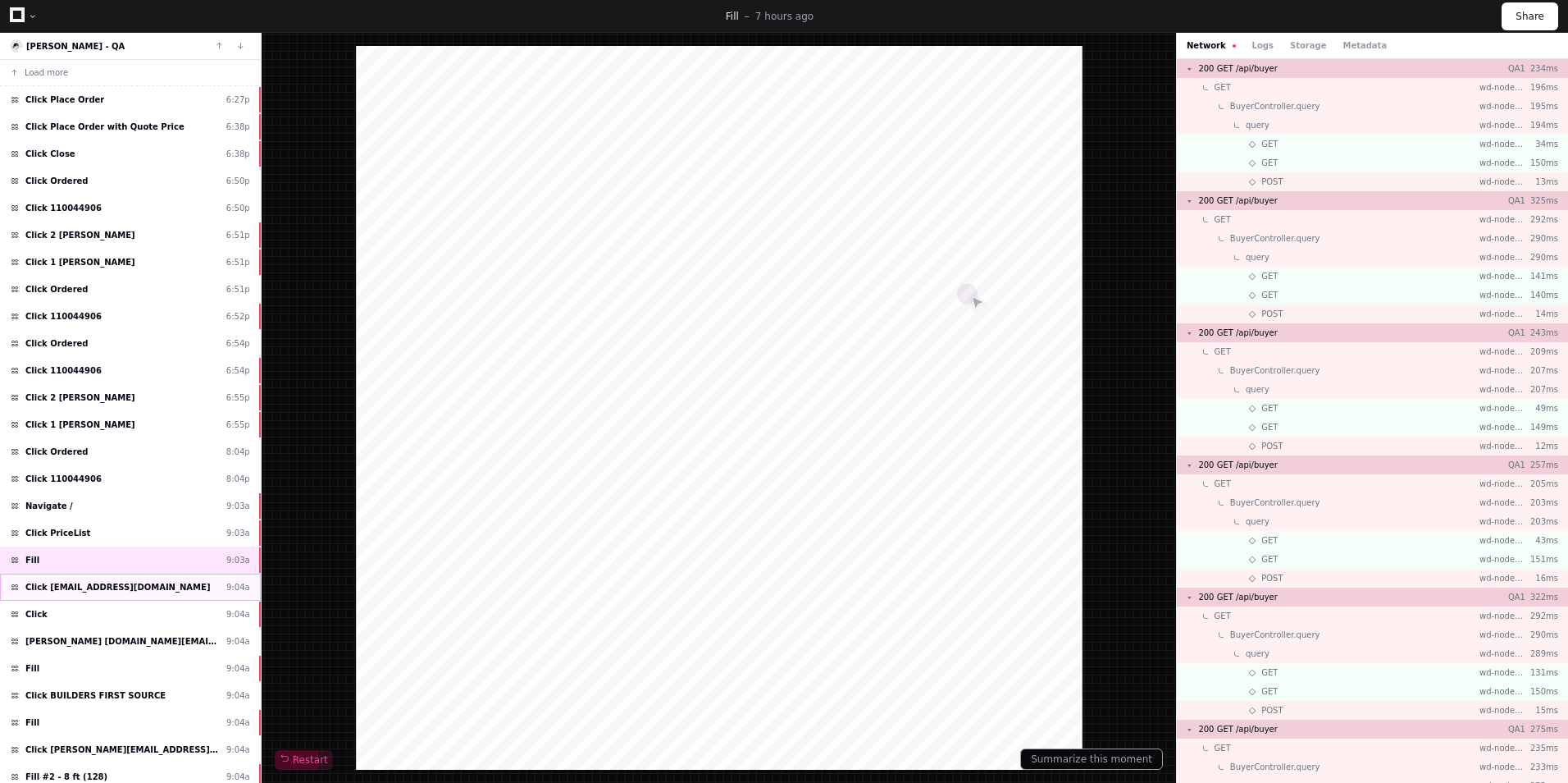
click at [75, 585] on span "Click bbull@ufpi.com" at bounding box center [117, 587] width 184 height 13
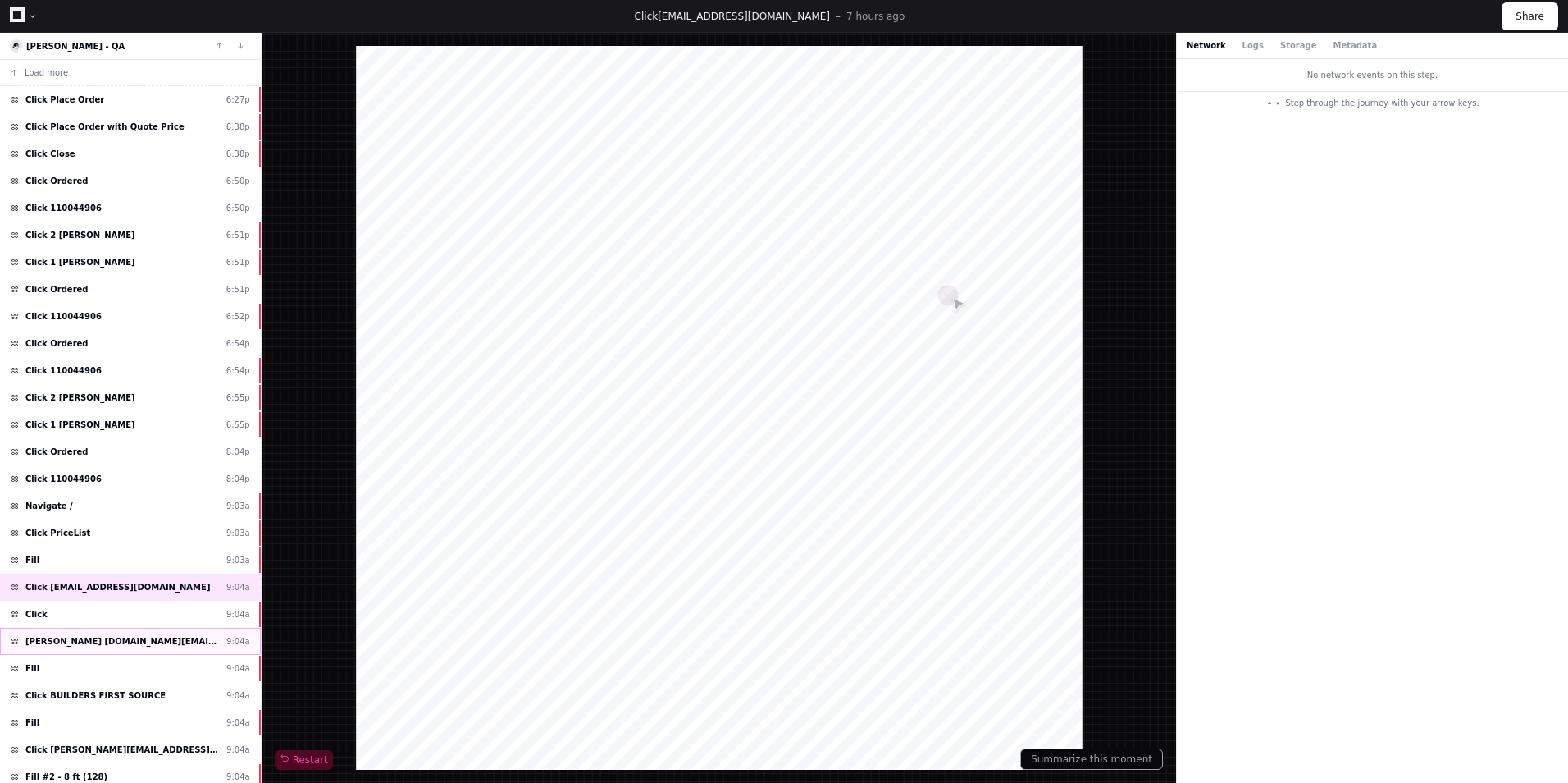
click at [48, 644] on span "Click brian.best@ufpi.com" at bounding box center [122, 641] width 194 height 13
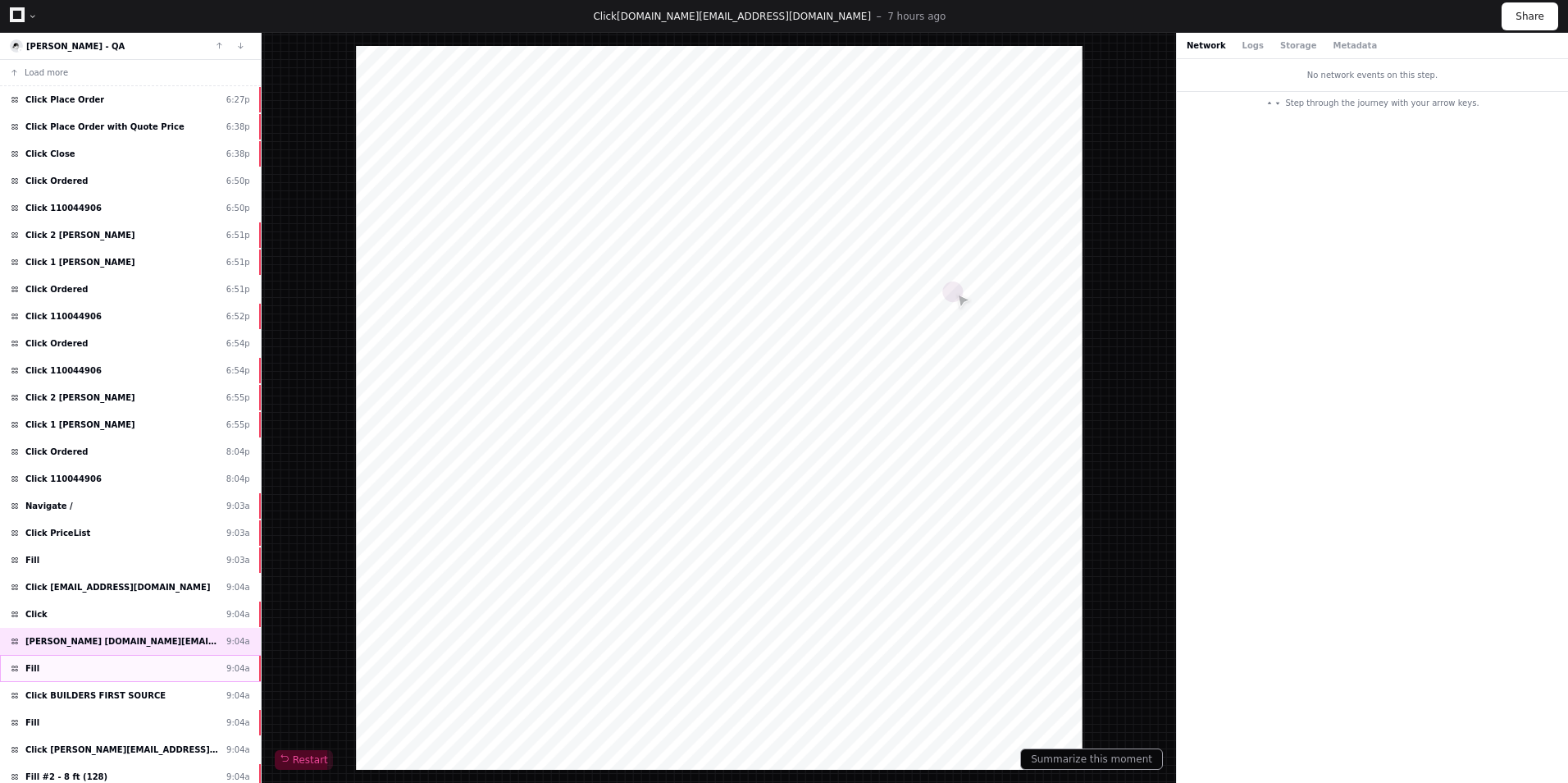
click at [56, 664] on div "Fill ​ 9:04a" at bounding box center [130, 668] width 261 height 27
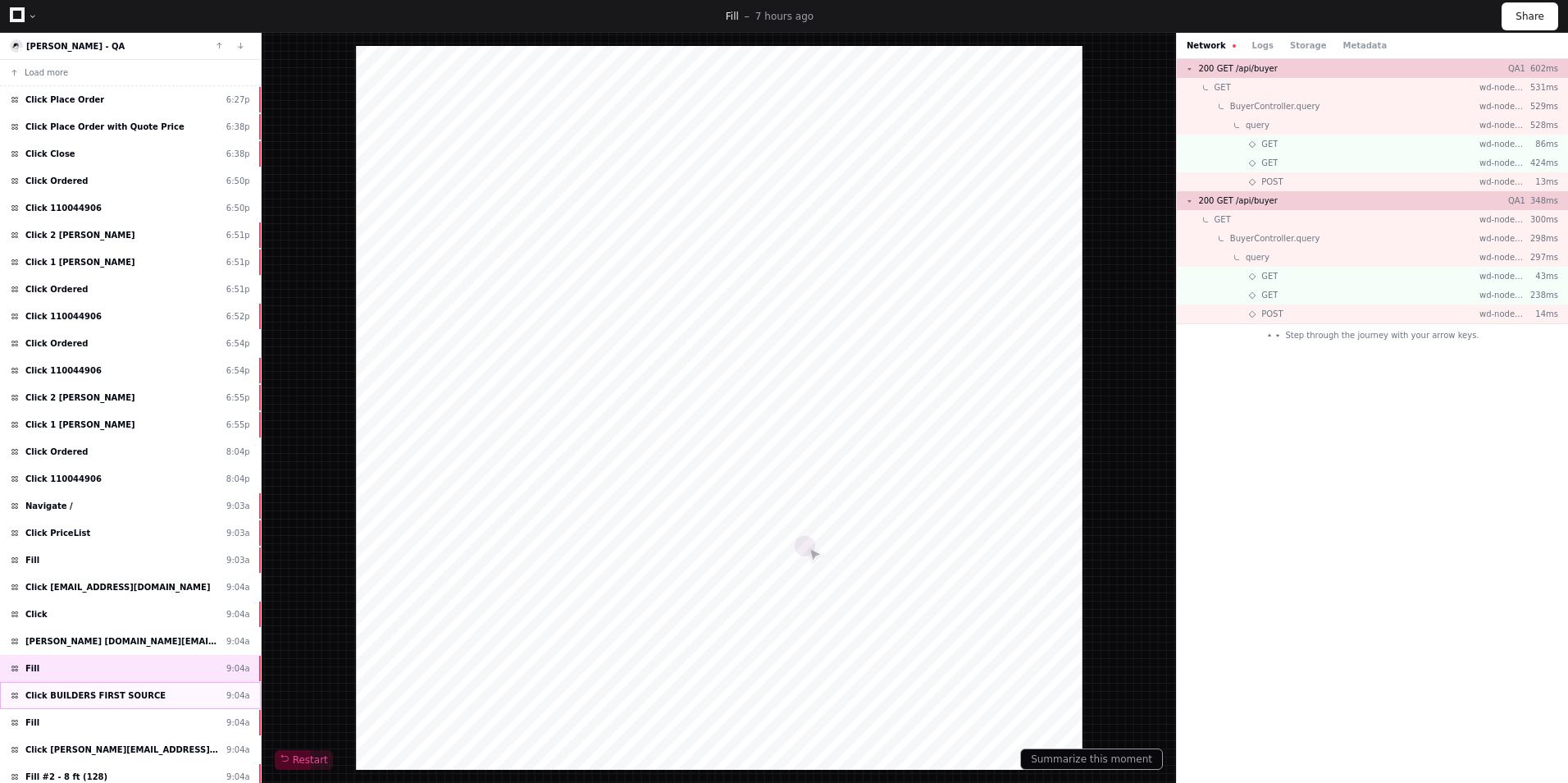
click at [58, 695] on span "Click BUILDERS FIRST SOURCE" at bounding box center [95, 695] width 140 height 13
